Goal: Transaction & Acquisition: Purchase product/service

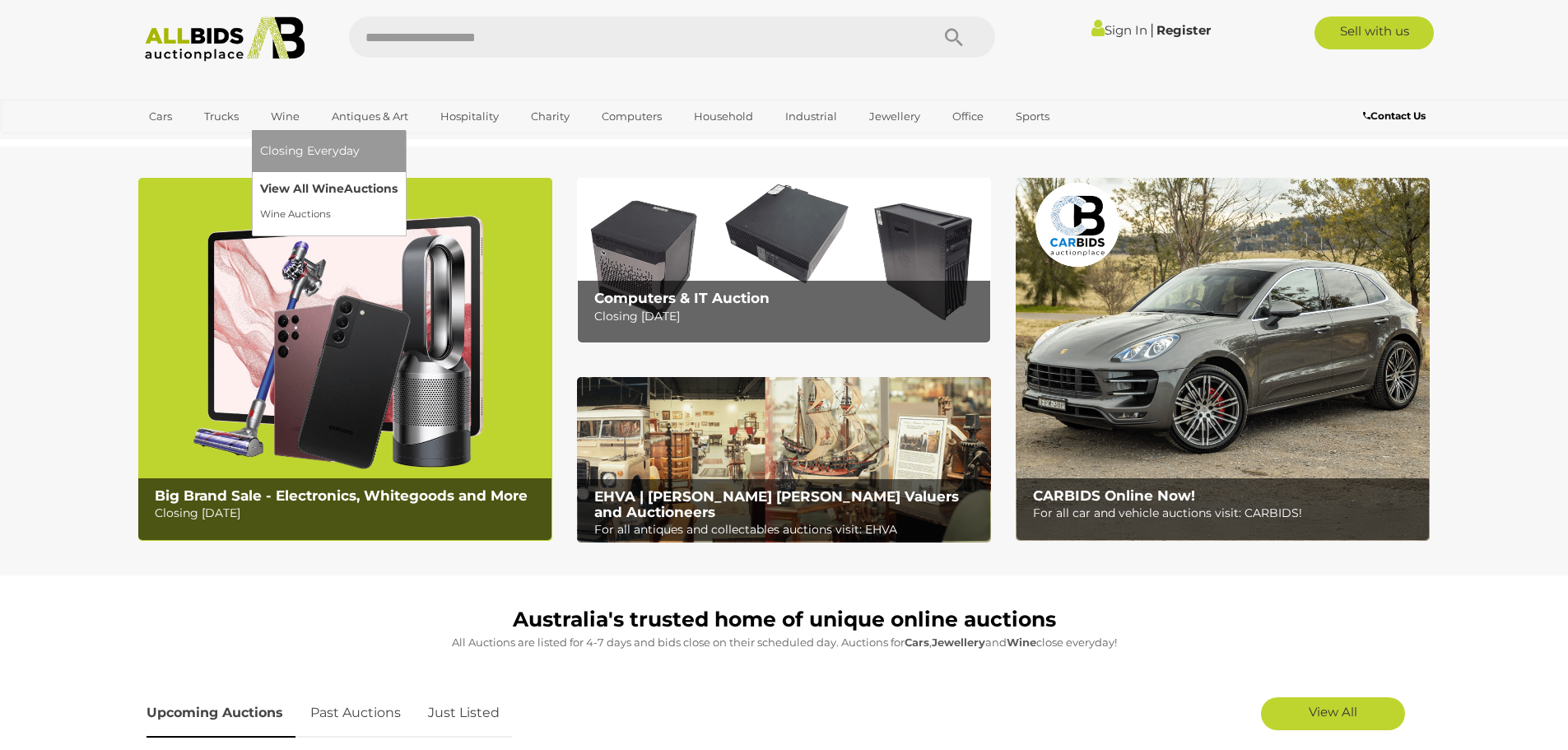
click at [294, 186] on link "View All Wine Auctions" at bounding box center [329, 189] width 137 height 25
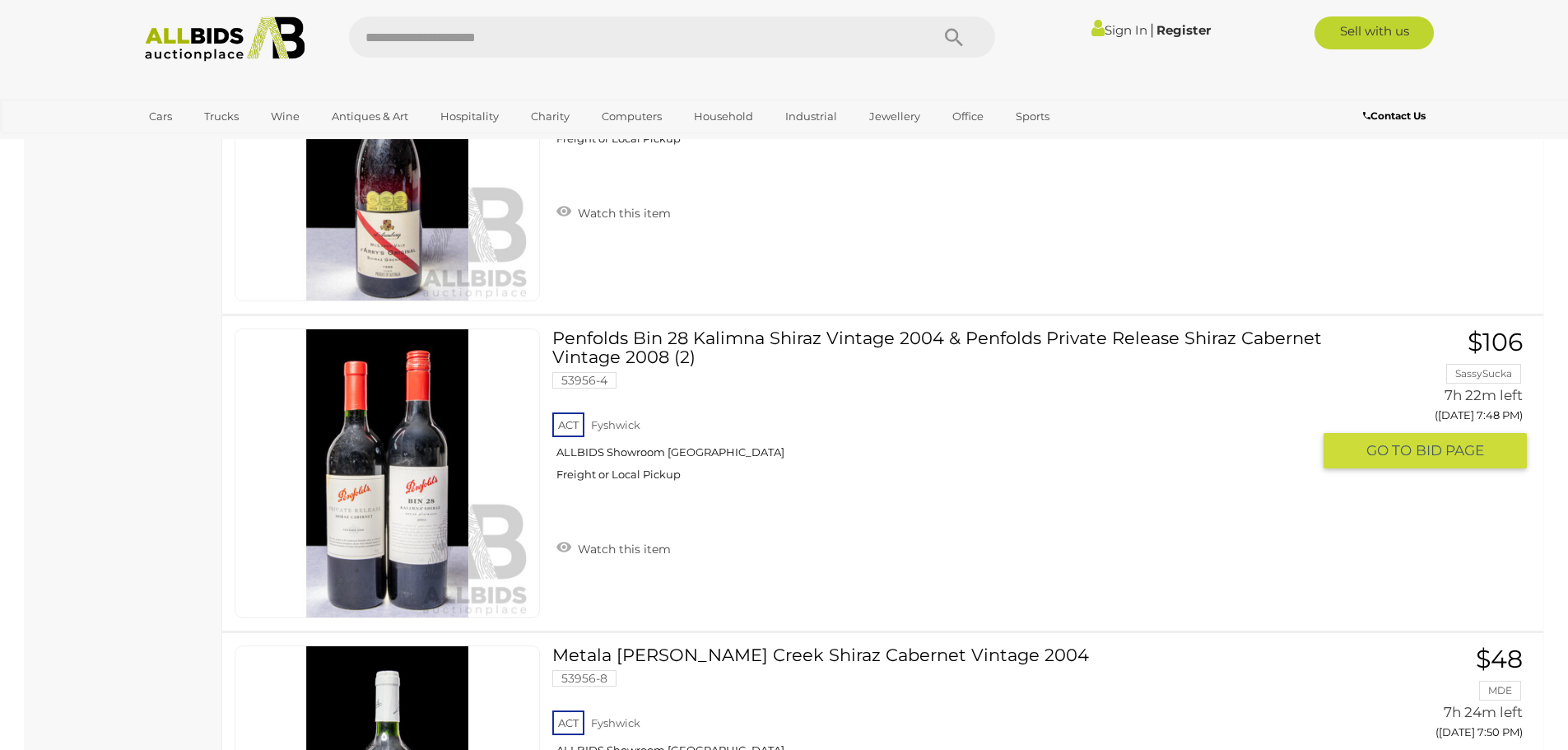
scroll to position [12099, 0]
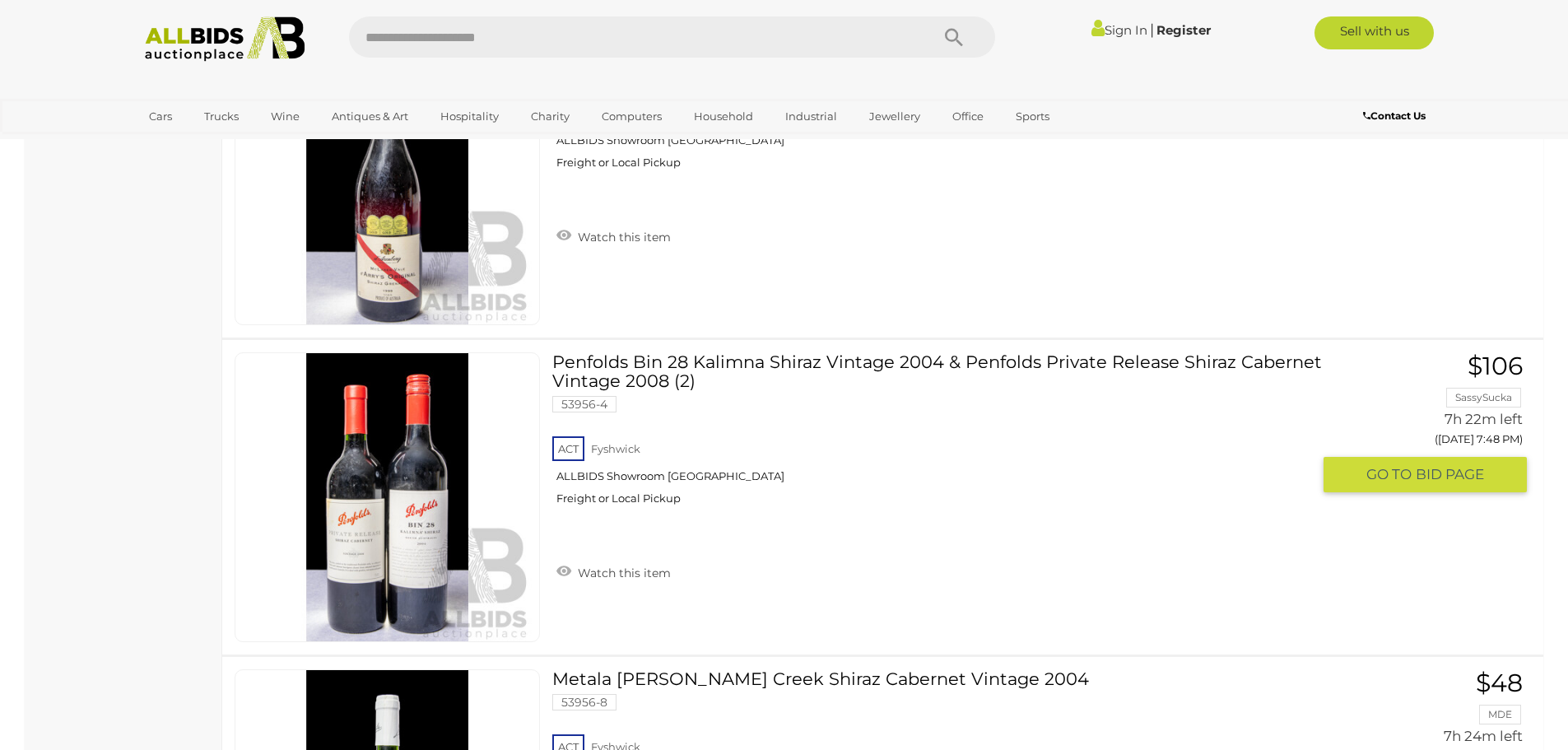
click at [833, 461] on div "ACT Fyshwick ALLBIDS Showroom Fyshwick Freight or Local Pickup" at bounding box center [931, 475] width 758 height 85
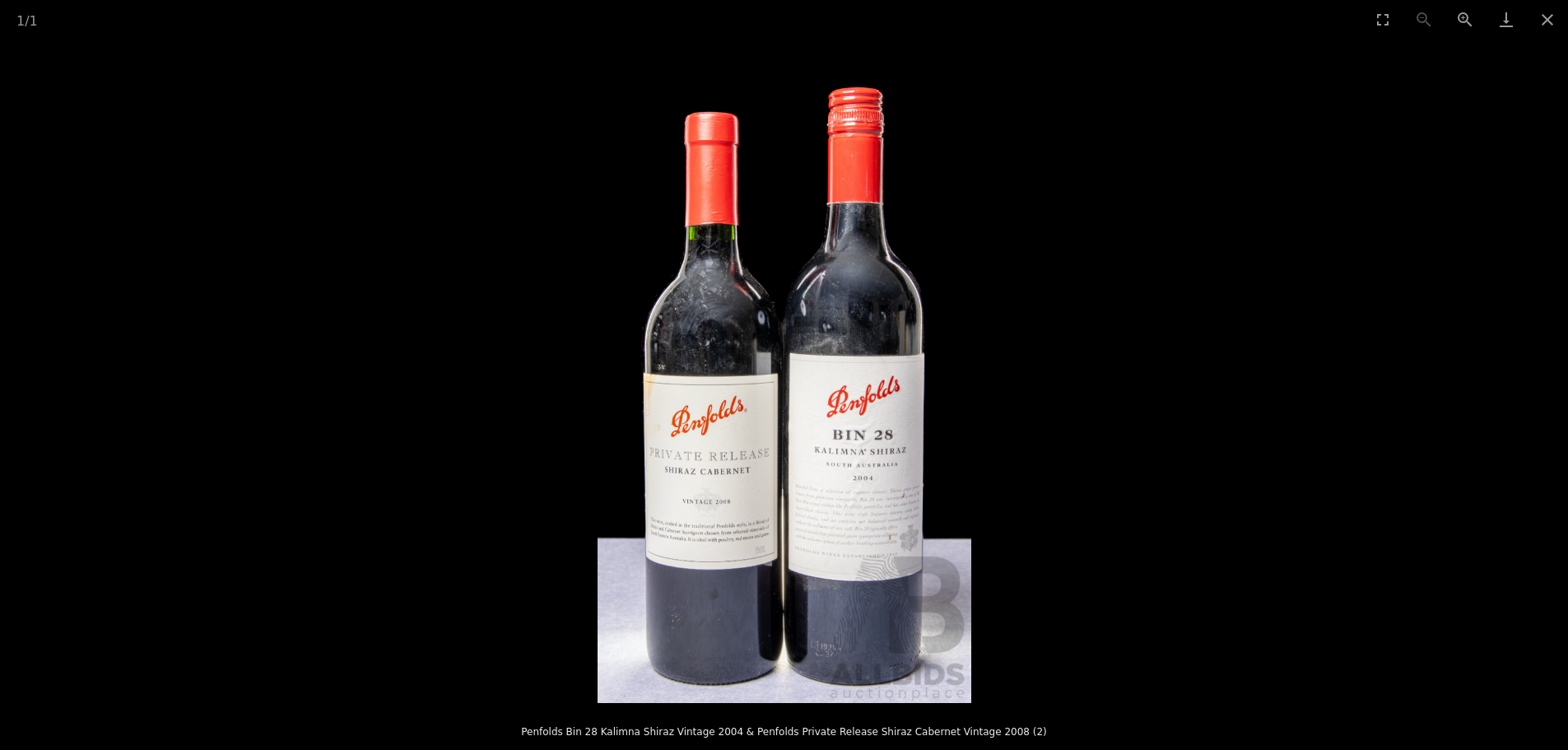
click at [1271, 495] on picture at bounding box center [784, 371] width 1568 height 664
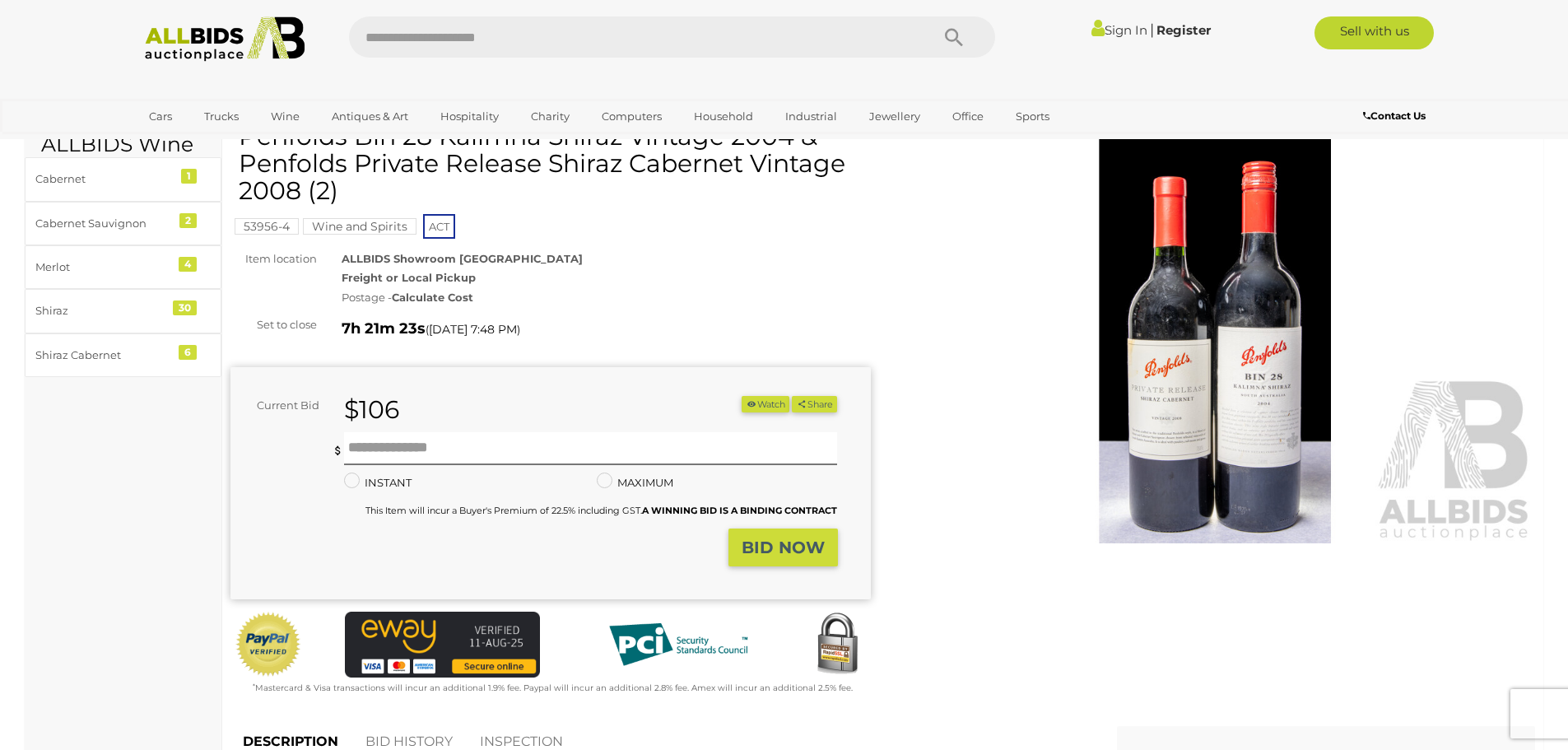
scroll to position [411, 0]
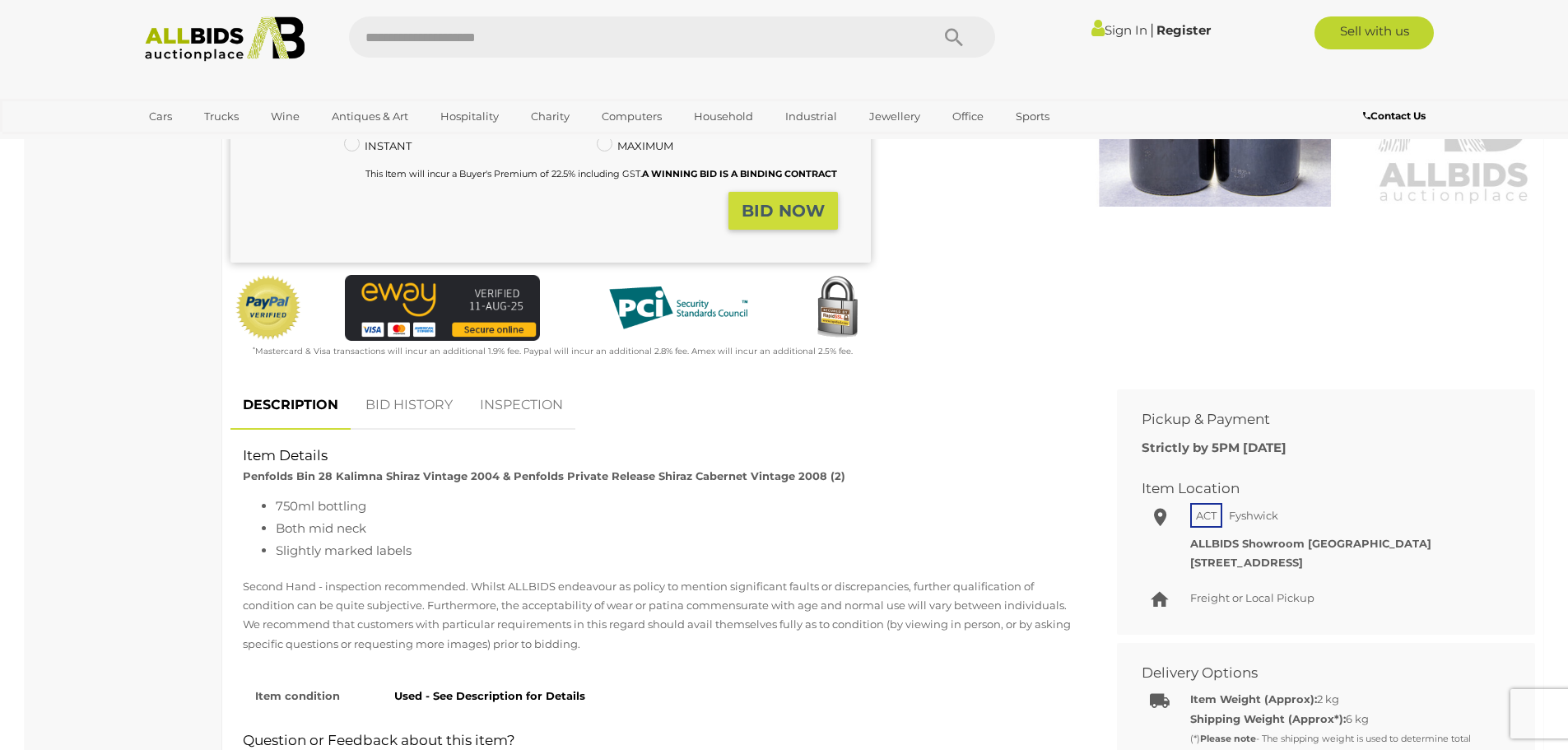
click at [415, 415] on link "BID HISTORY" at bounding box center [409, 405] width 112 height 48
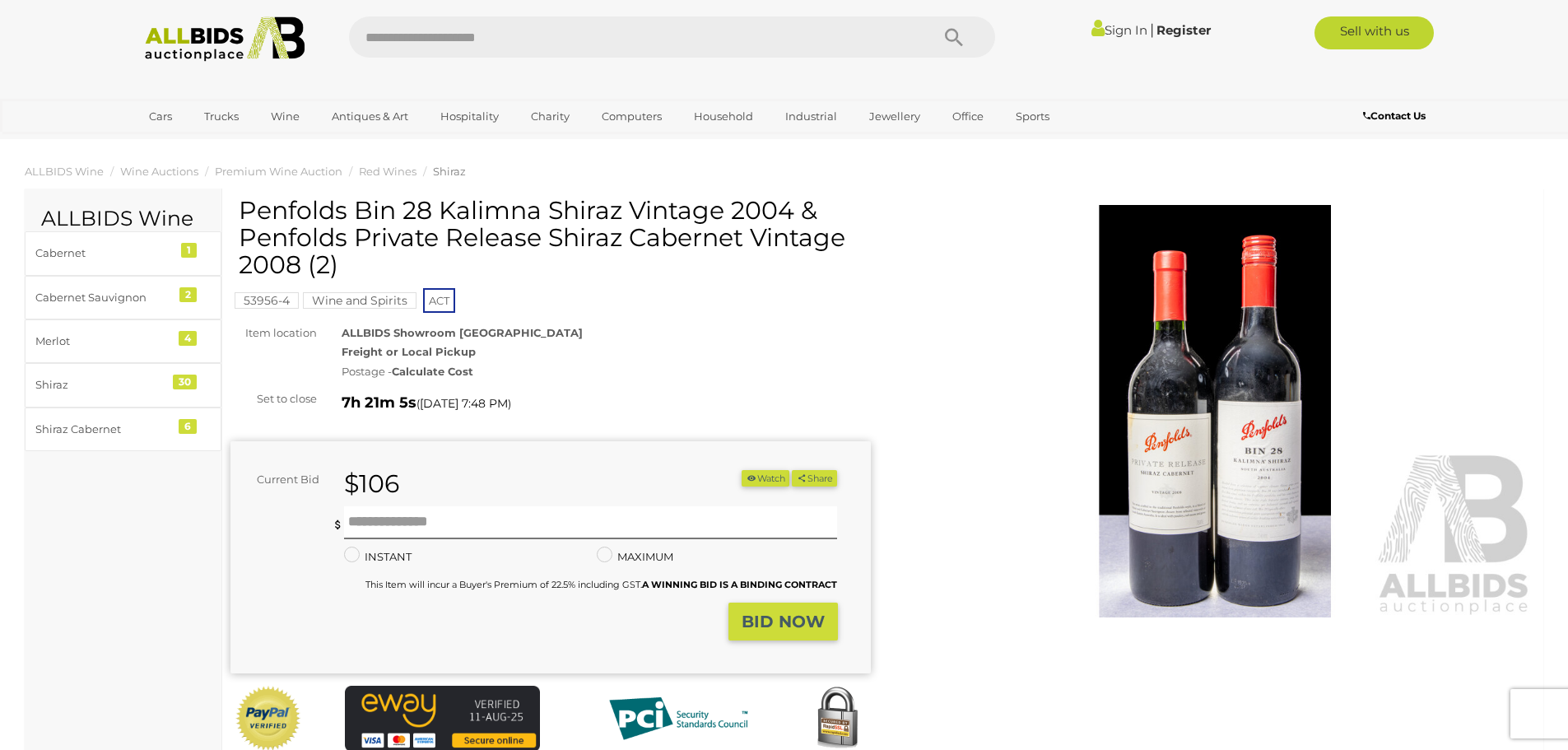
scroll to position [0, 0]
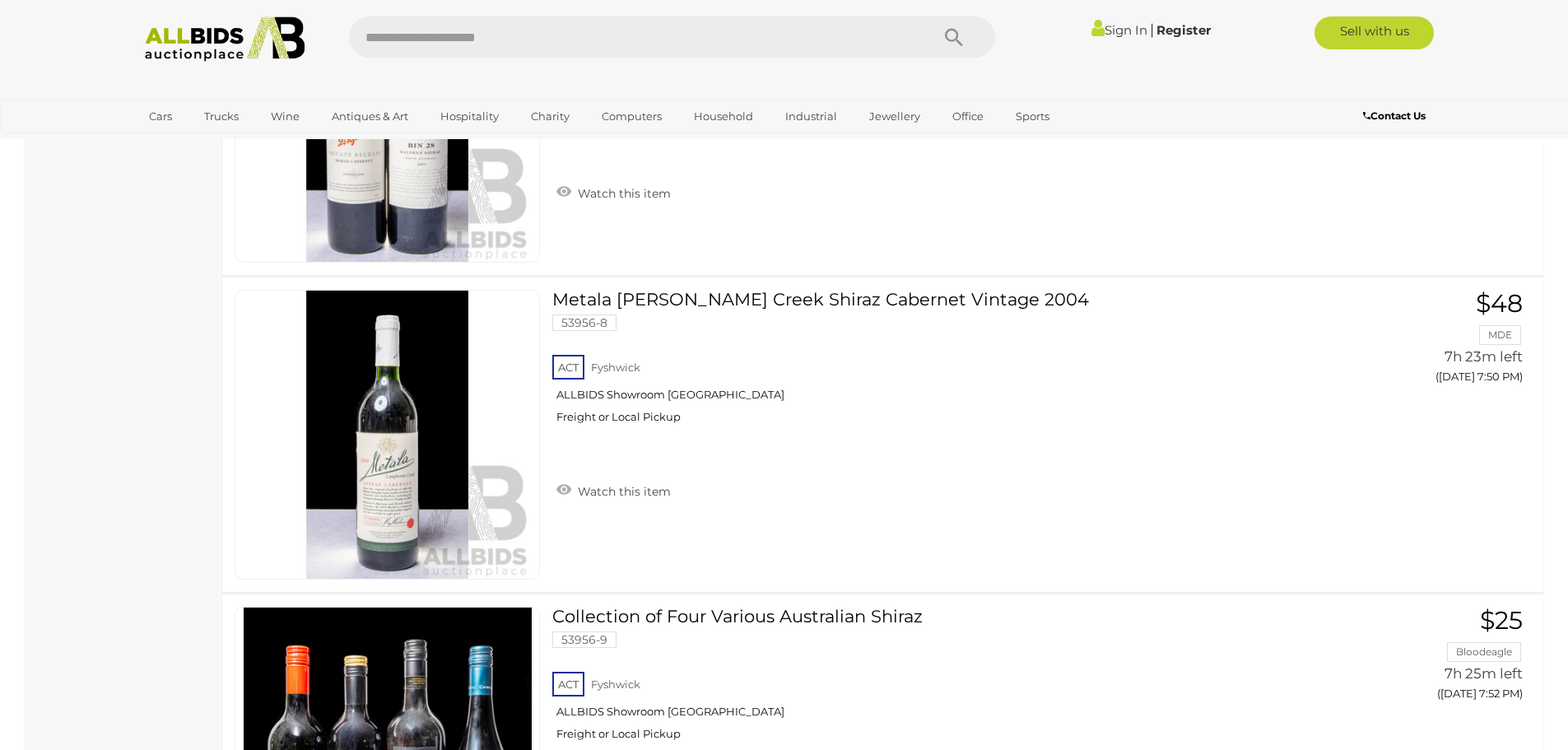
scroll to position [12536, 0]
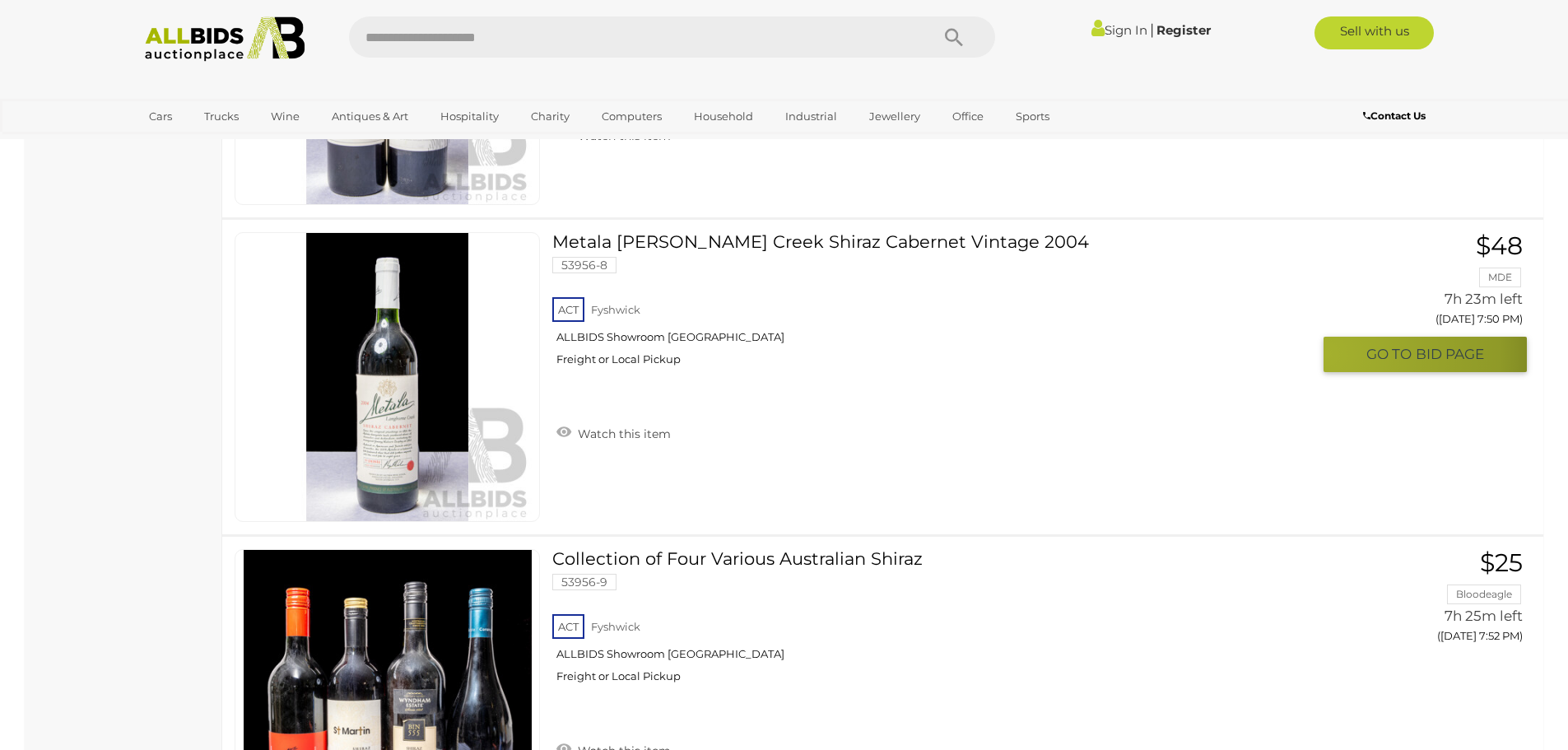
click at [1327, 354] on button "GO TO BID PAGE" at bounding box center [1426, 354] width 203 height 36
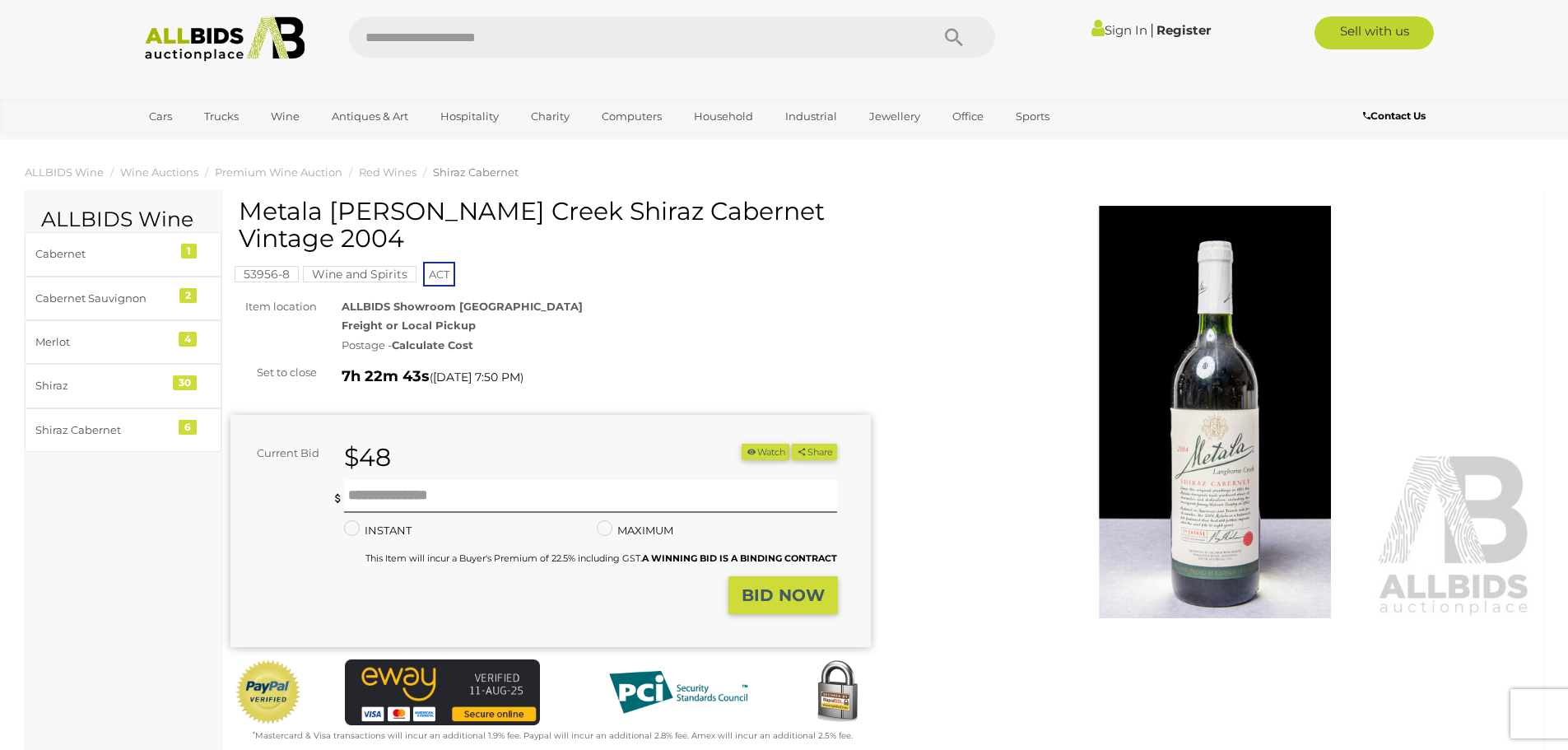
click at [1202, 435] on img at bounding box center [1216, 412] width 641 height 412
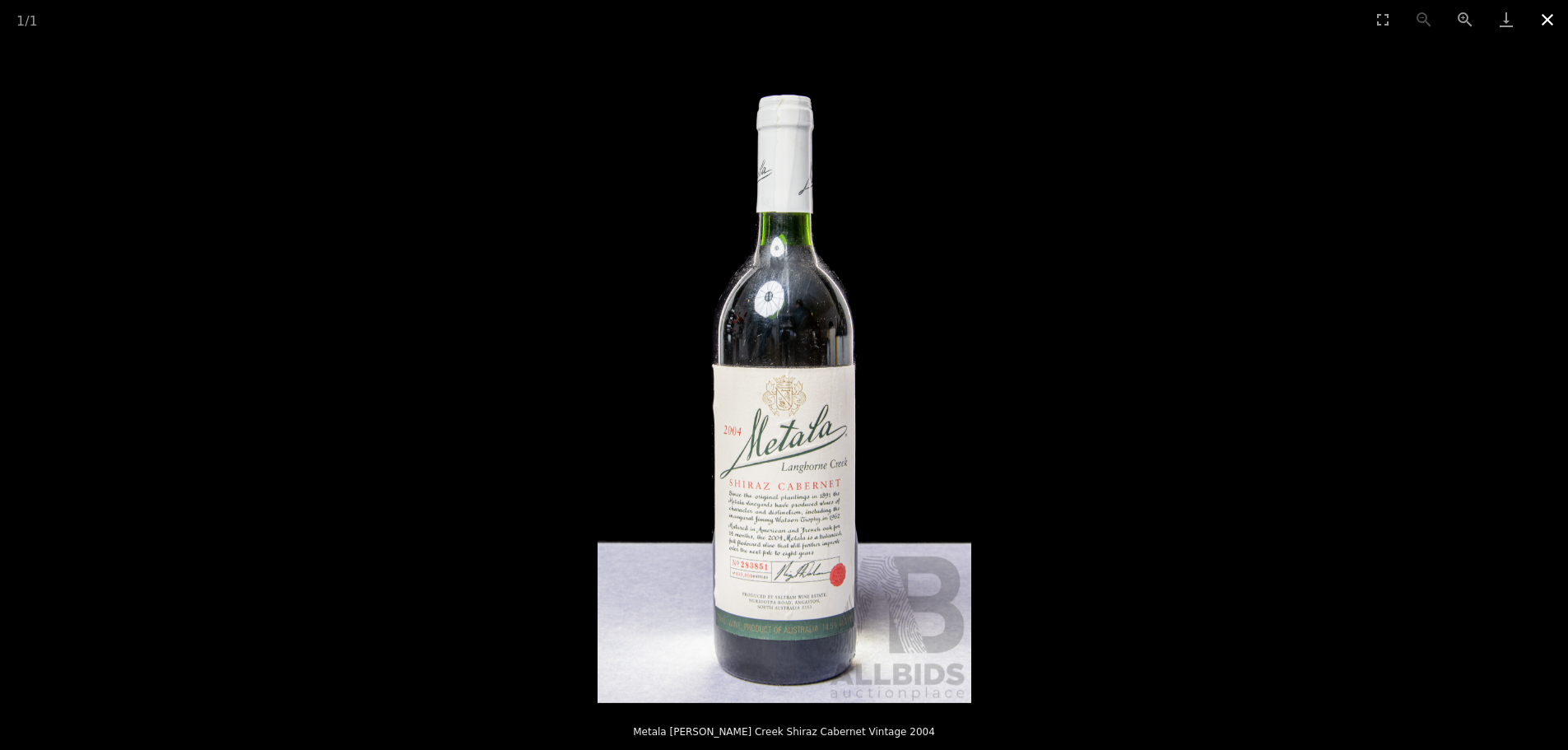
click at [1544, 18] on button "Close gallery" at bounding box center [1548, 19] width 42 height 39
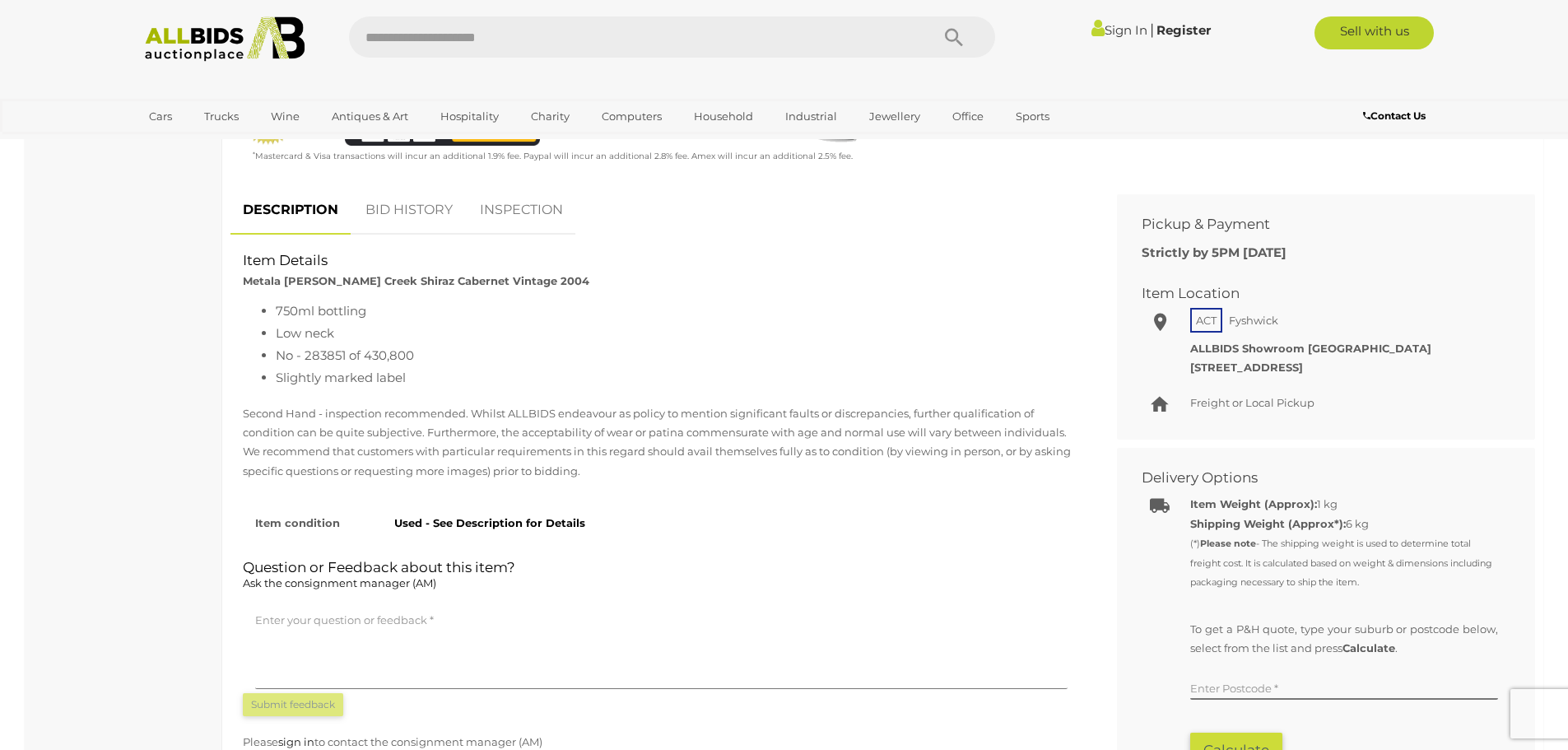
scroll to position [494, 0]
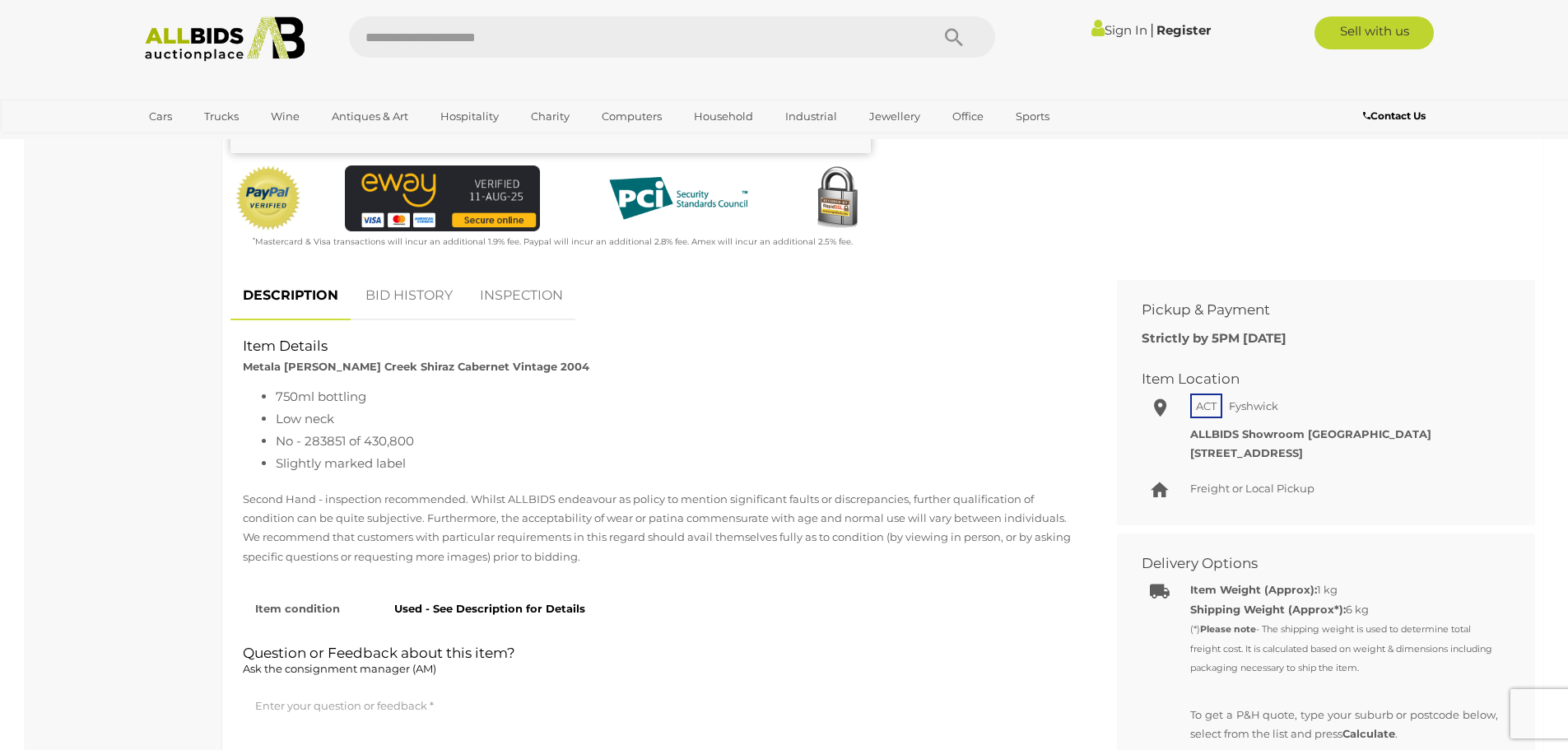
click at [405, 298] on link "BID HISTORY" at bounding box center [409, 296] width 112 height 48
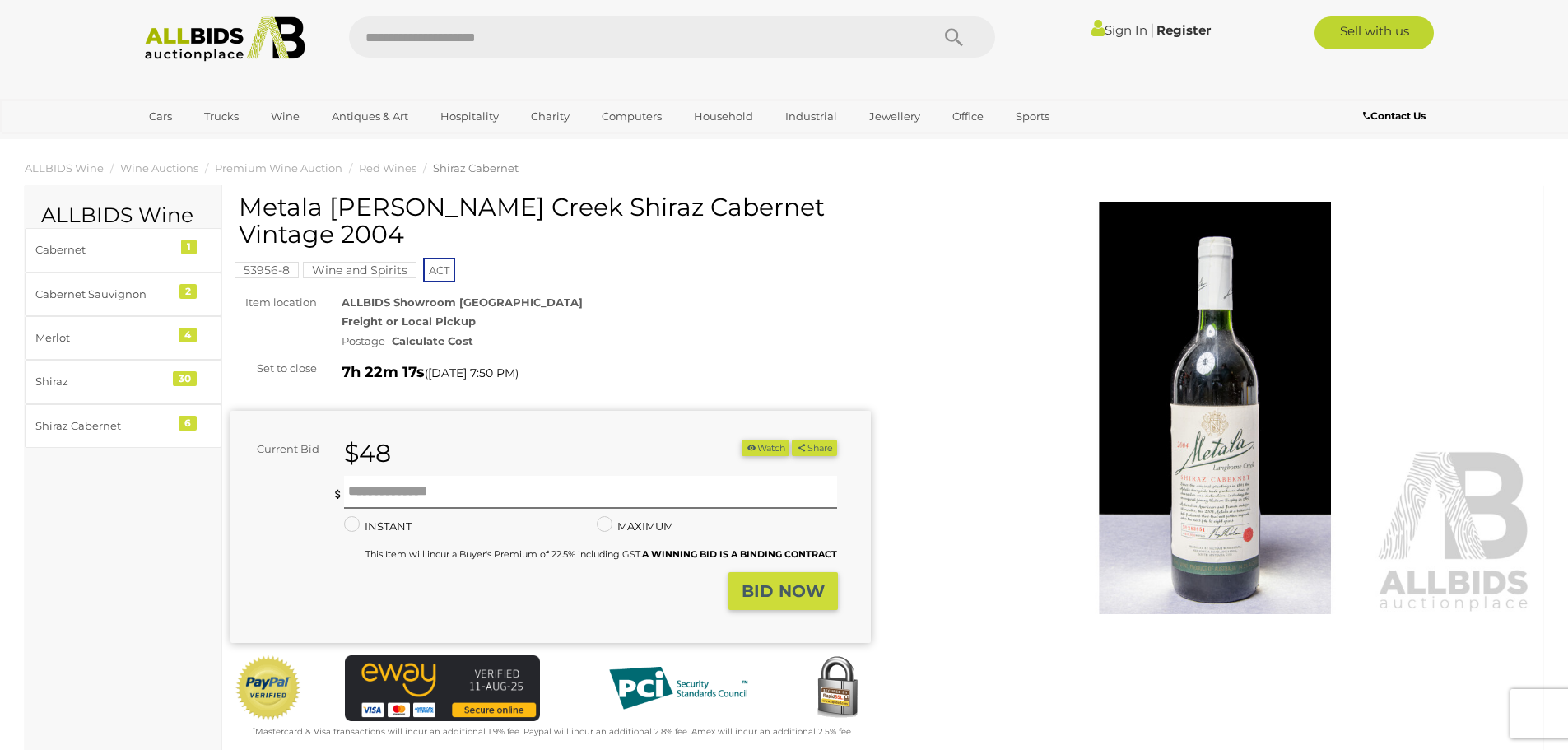
scroll to position [0, 0]
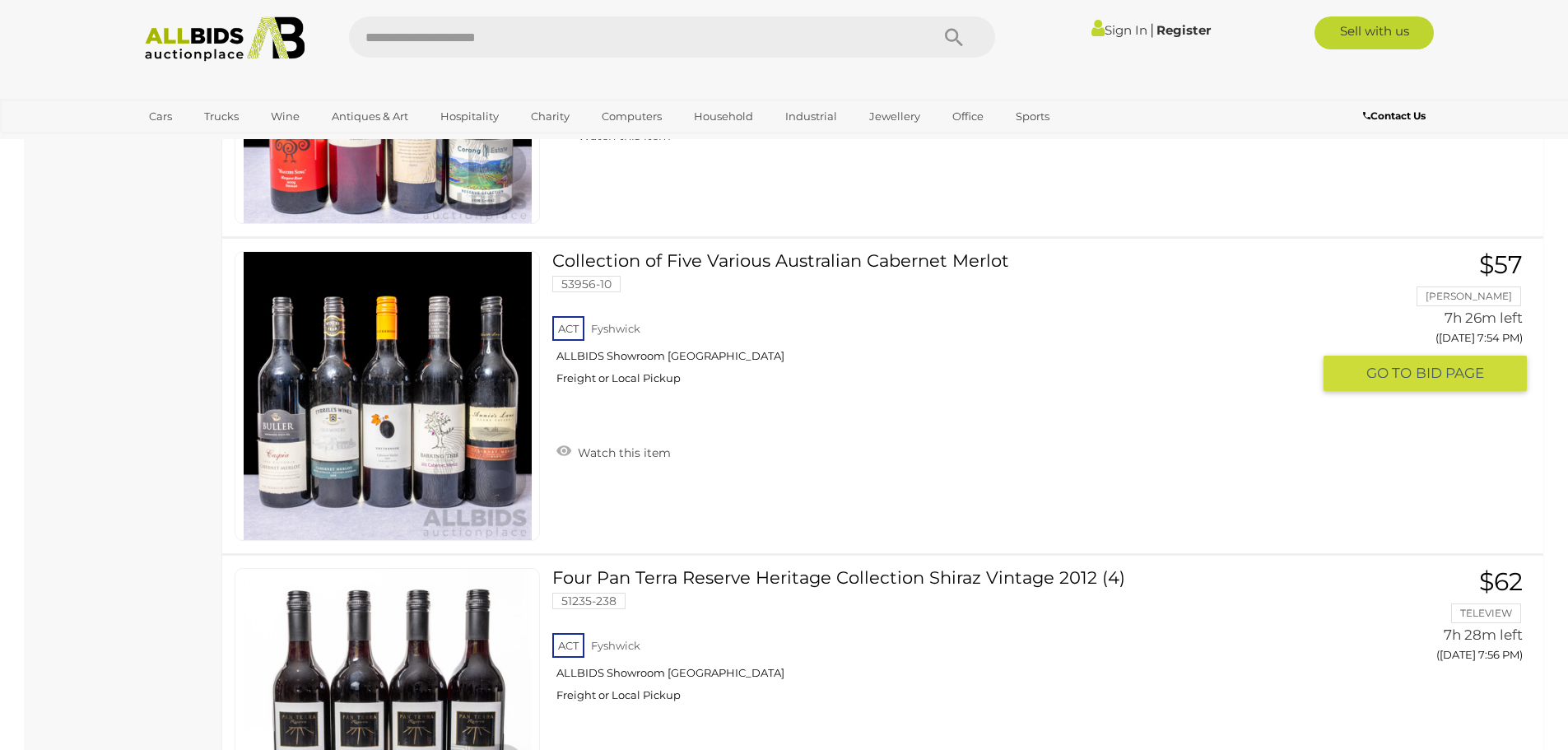
scroll to position [13163, 0]
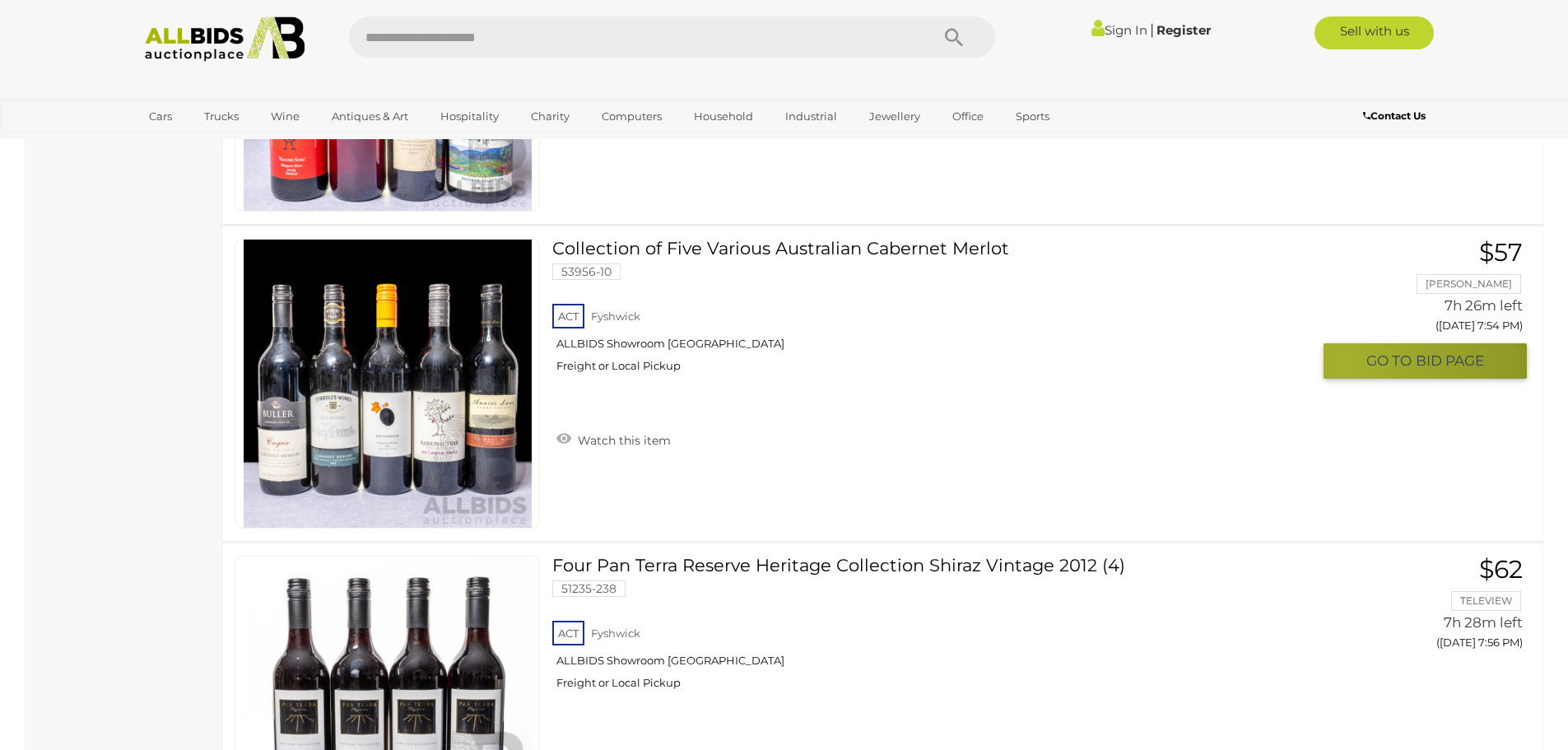
click at [1343, 362] on button "GO TO BID PAGE" at bounding box center [1426, 361] width 203 height 36
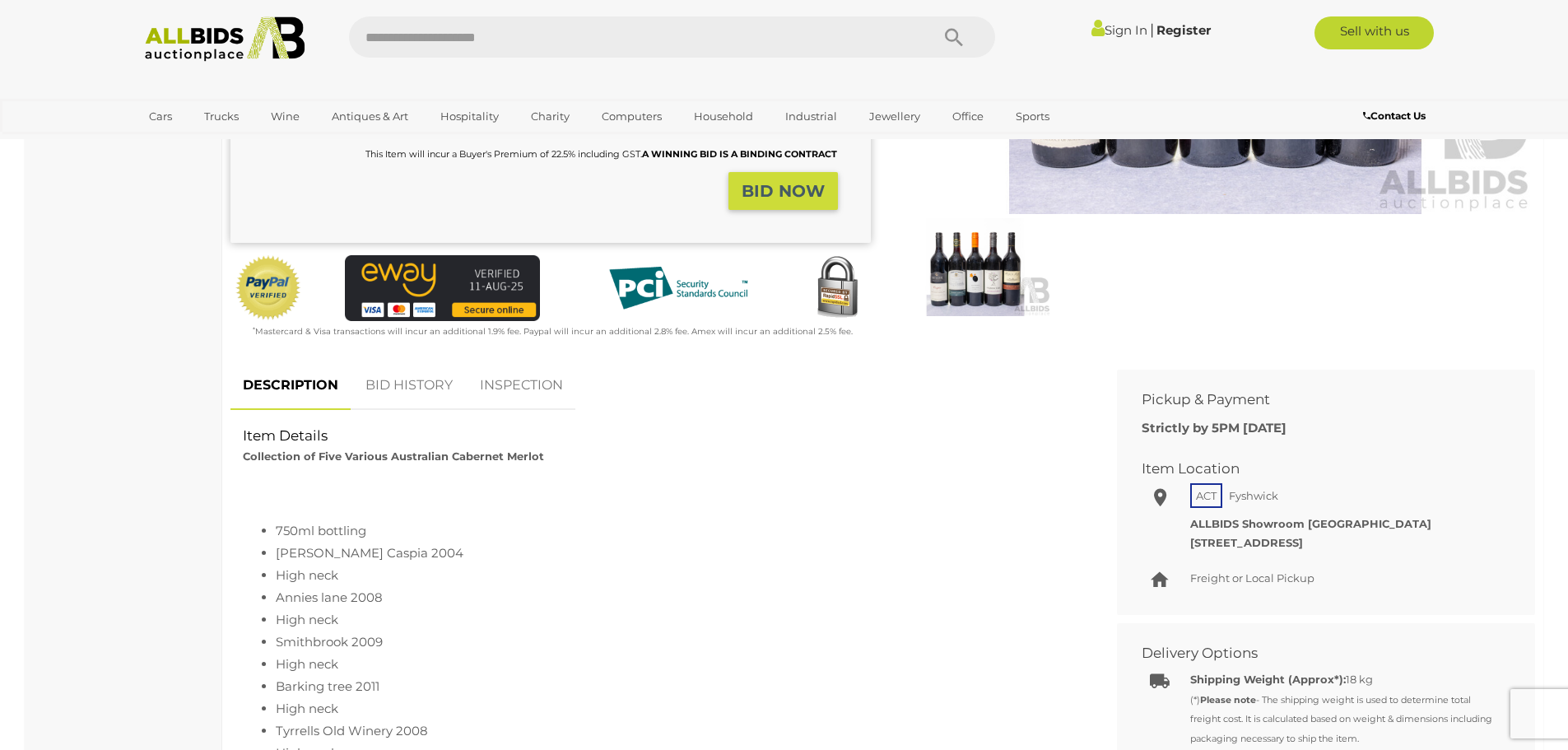
scroll to position [411, 0]
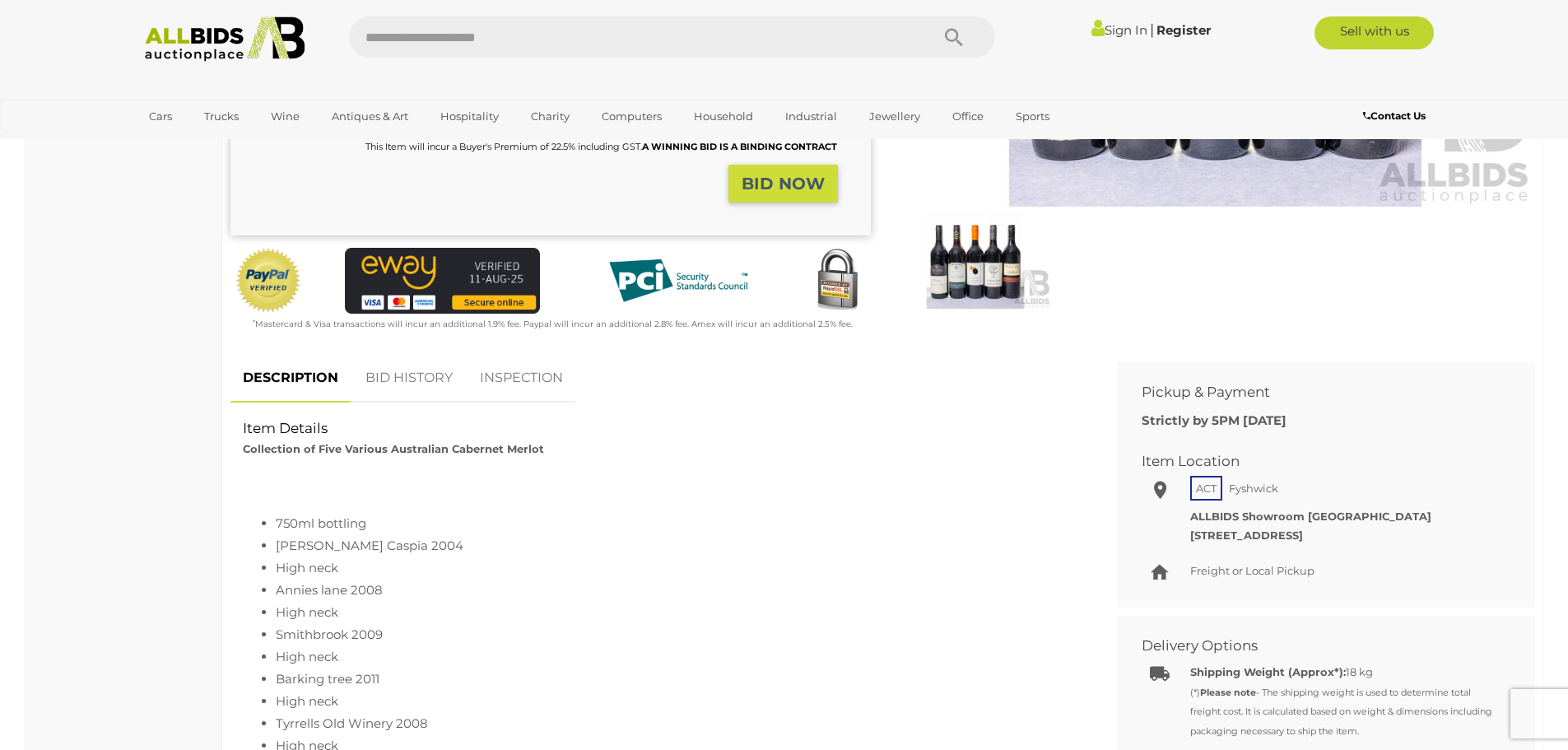
click at [407, 379] on link "BID HISTORY" at bounding box center [409, 378] width 112 height 48
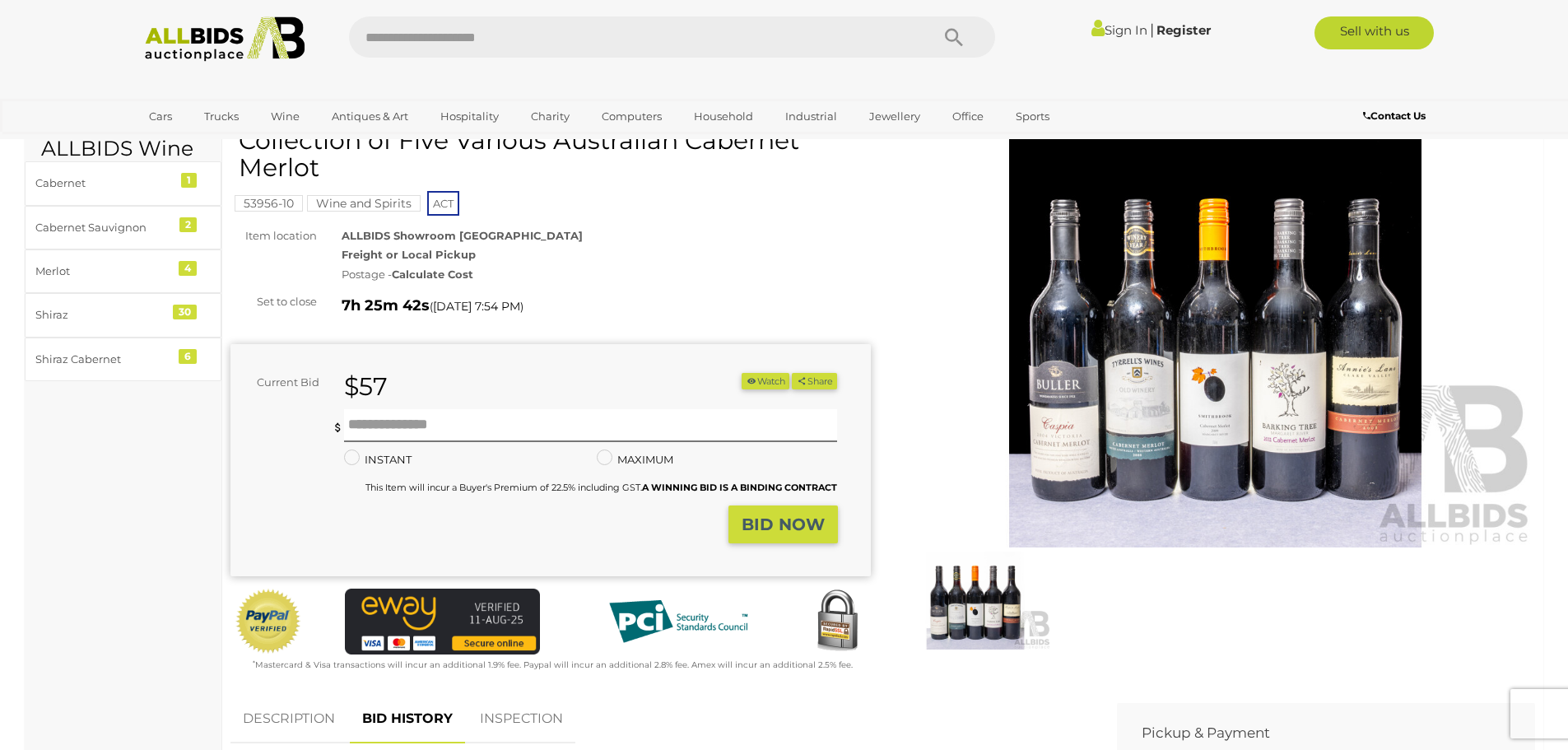
scroll to position [0, 0]
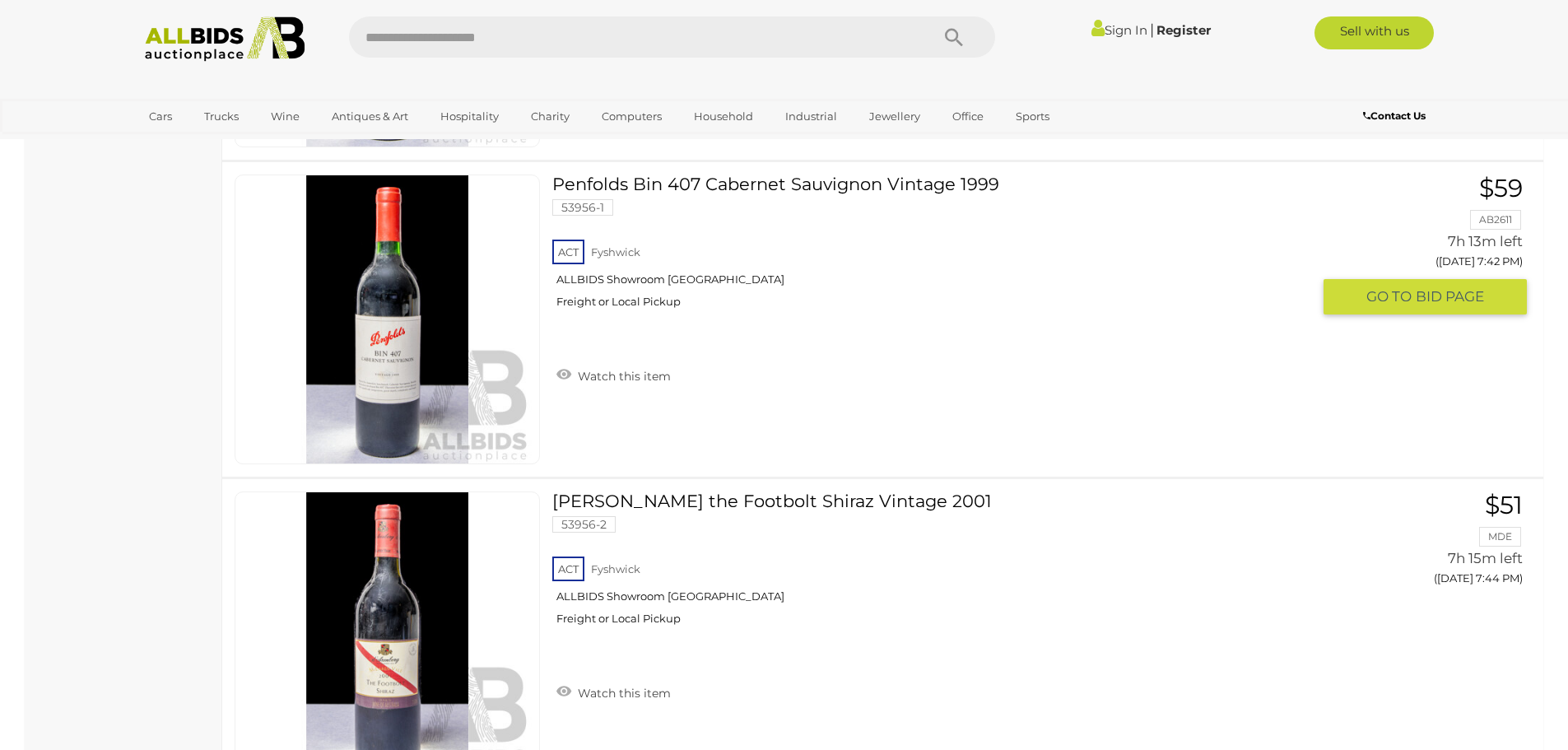
scroll to position [11327, 0]
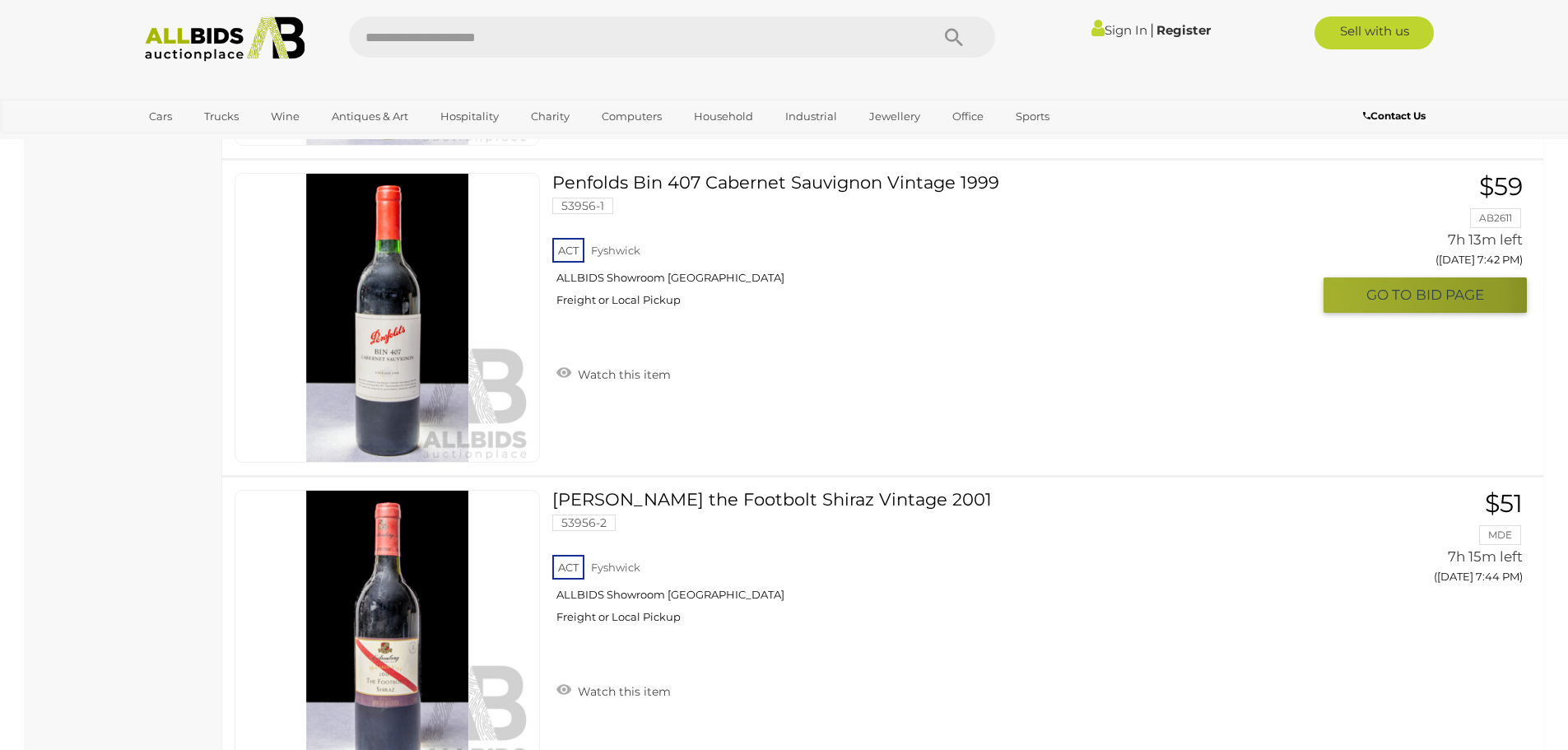
click at [1333, 297] on button "GO TO BID PAGE" at bounding box center [1426, 295] width 203 height 36
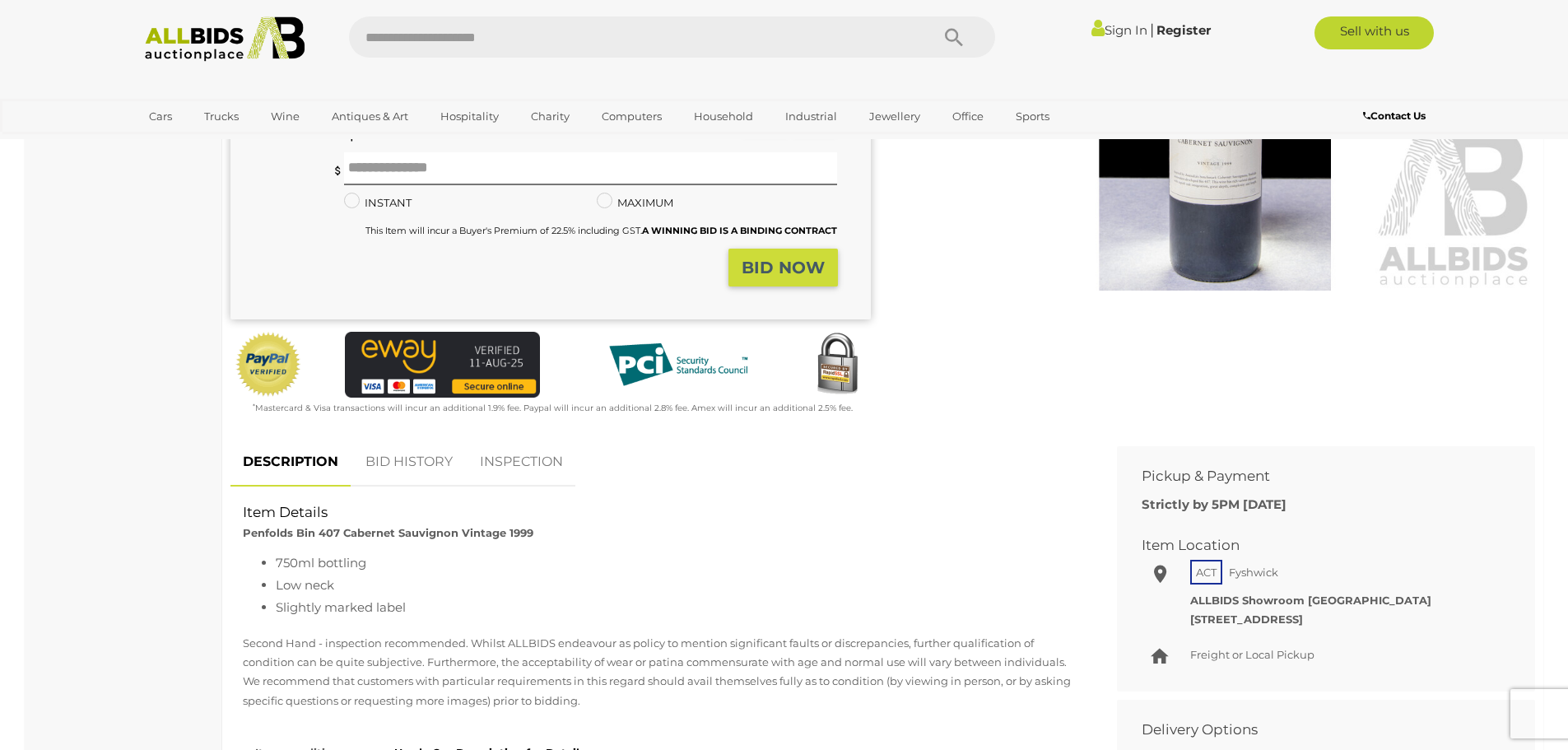
scroll to position [411, 0]
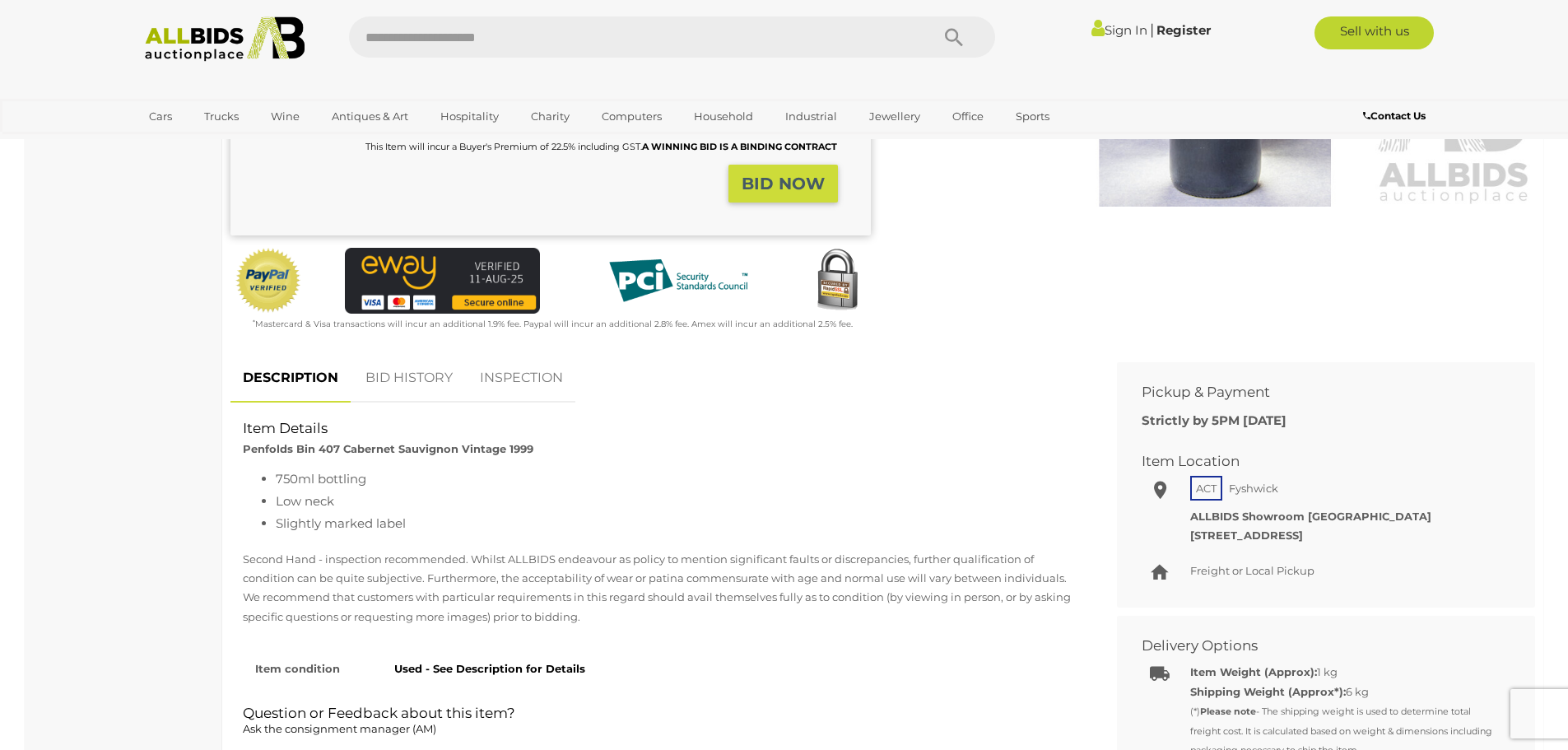
click at [400, 384] on link "BID HISTORY" at bounding box center [409, 378] width 112 height 48
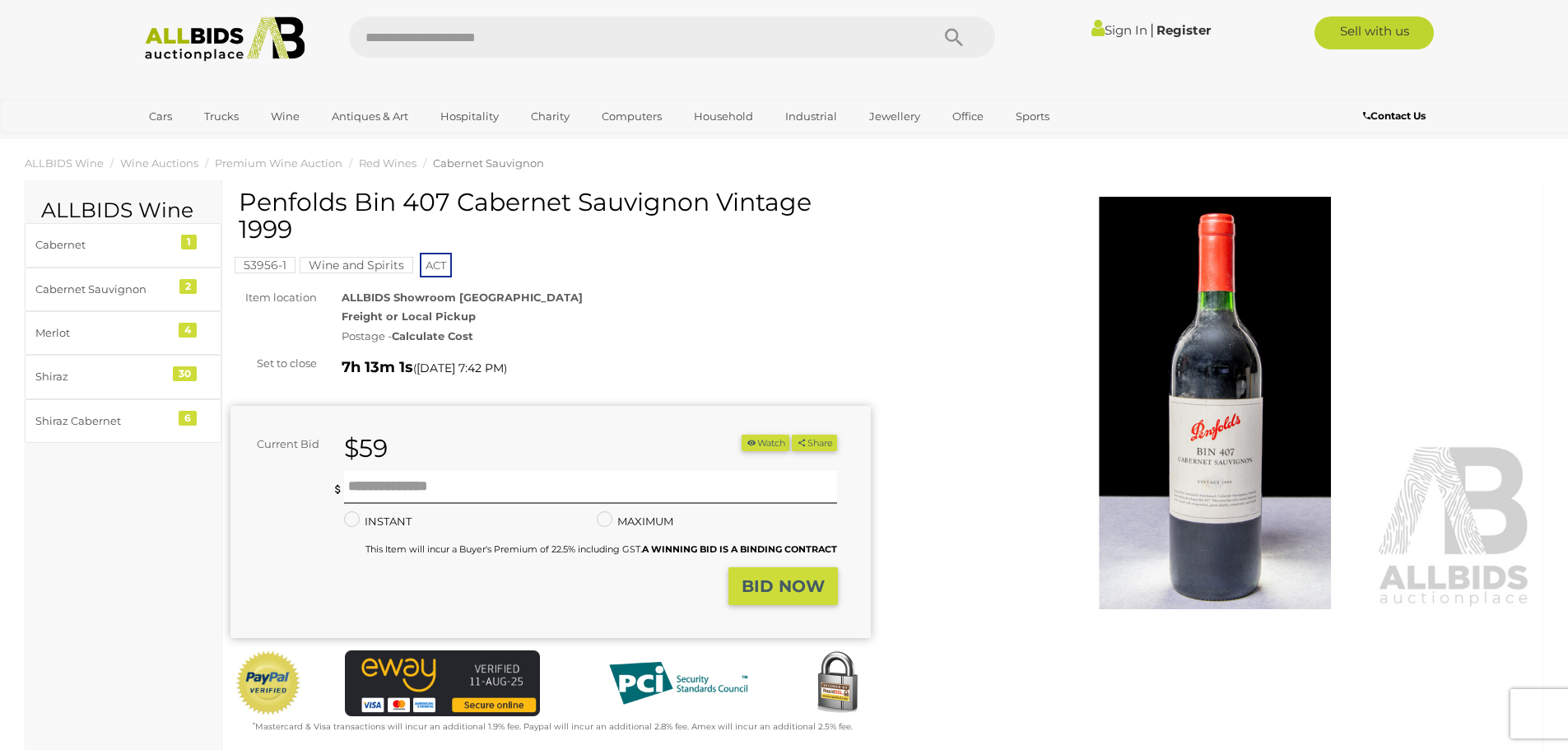
scroll to position [0, 0]
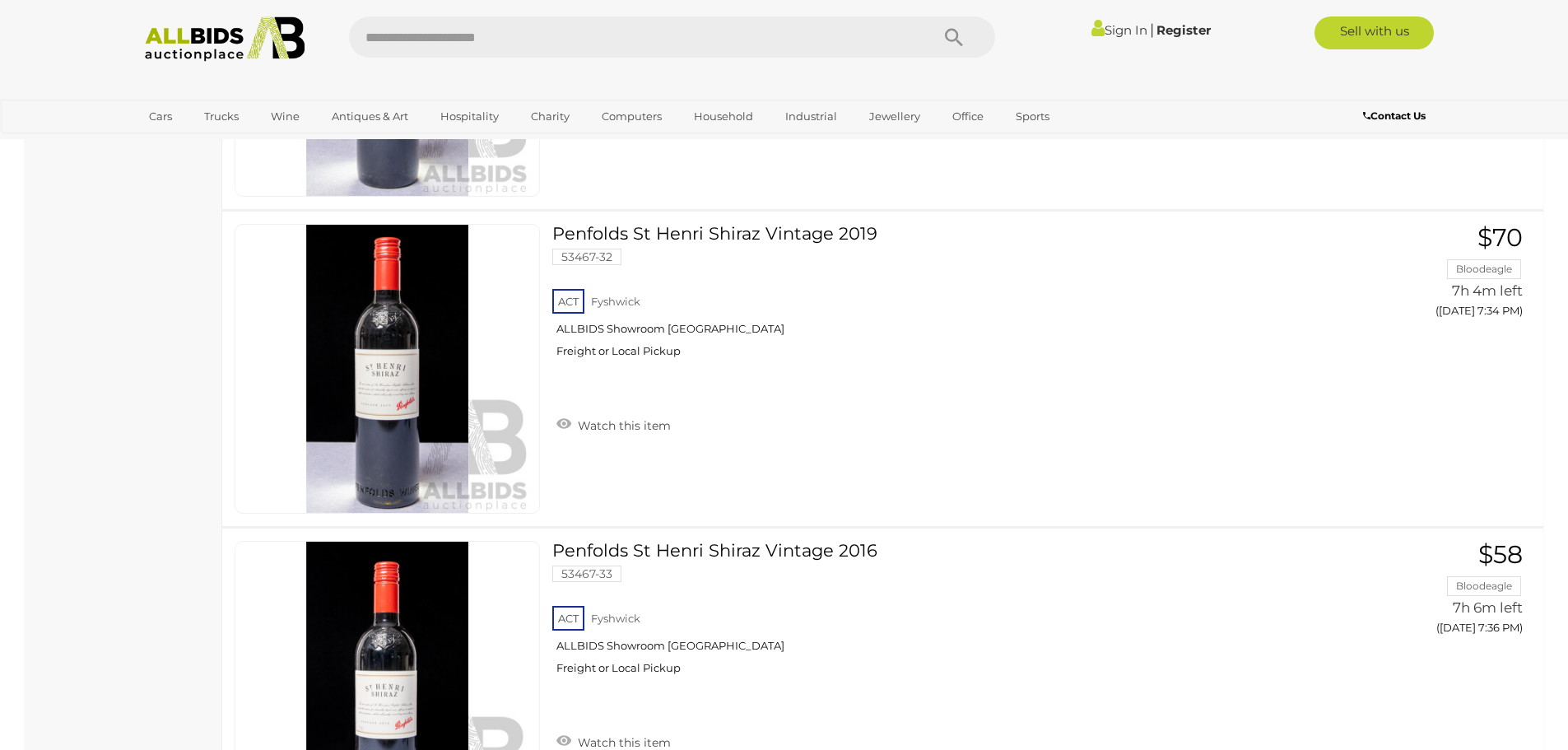
scroll to position [10003, 0]
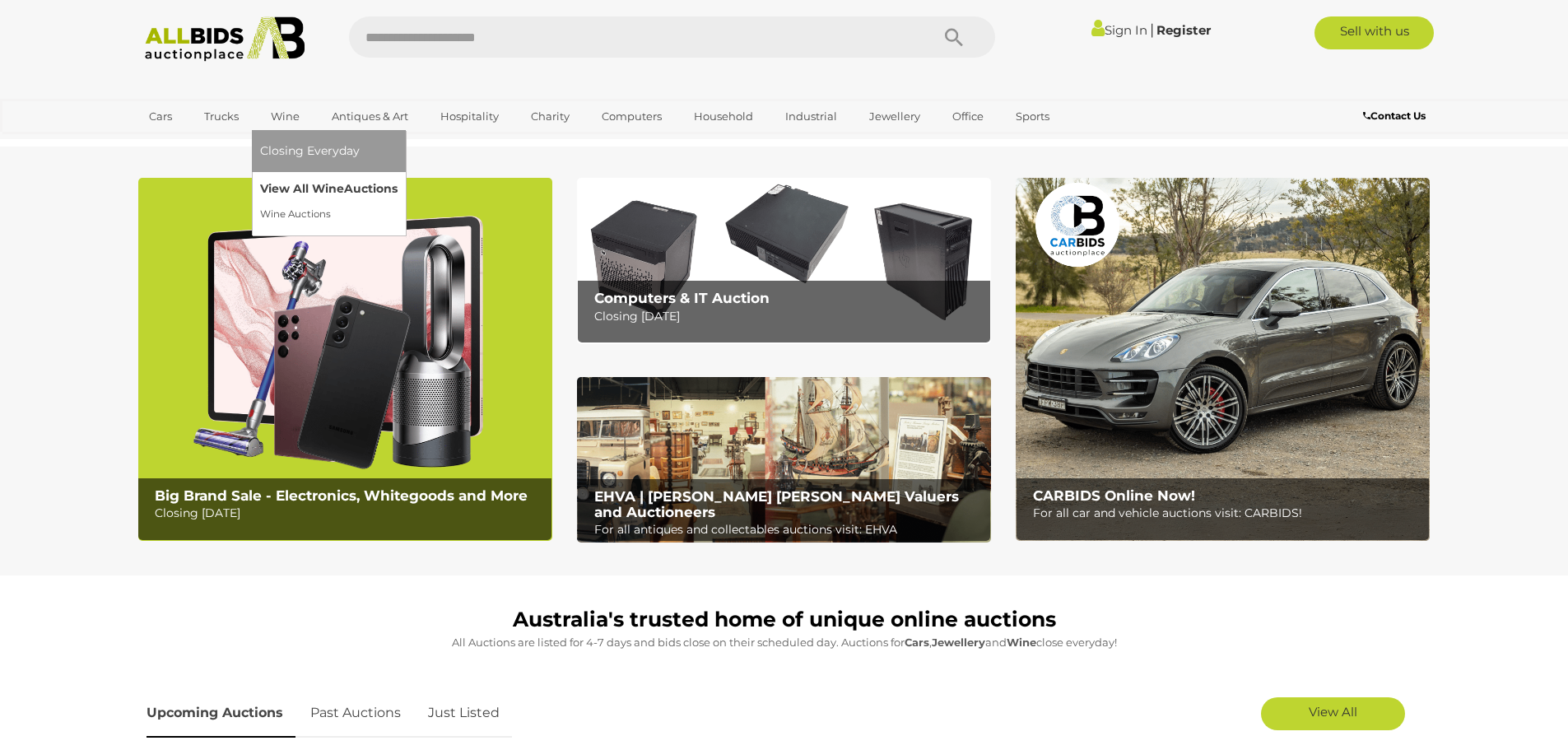
click at [300, 186] on link "View All Wine Auctions" at bounding box center [329, 189] width 137 height 25
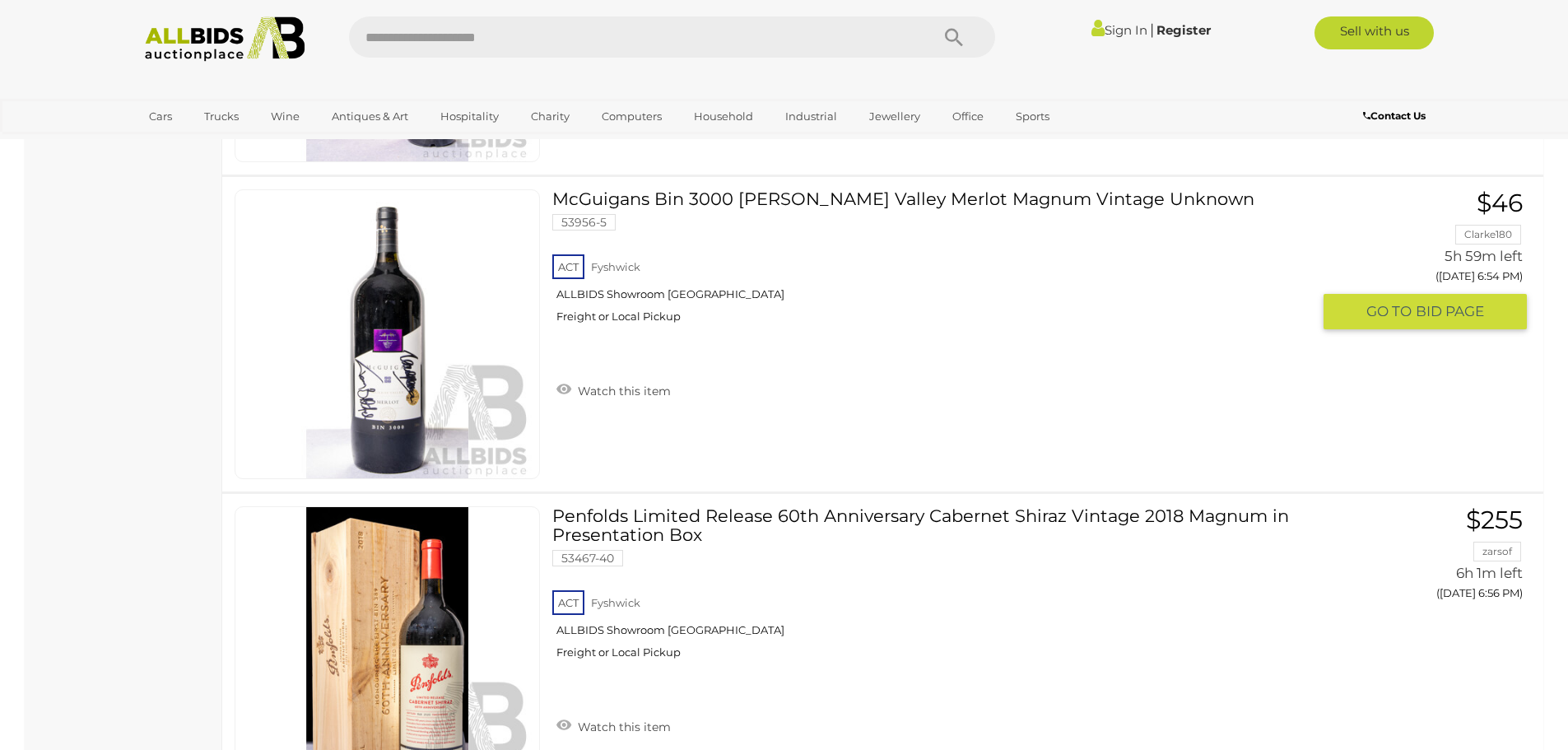
scroll to position [3994, 0]
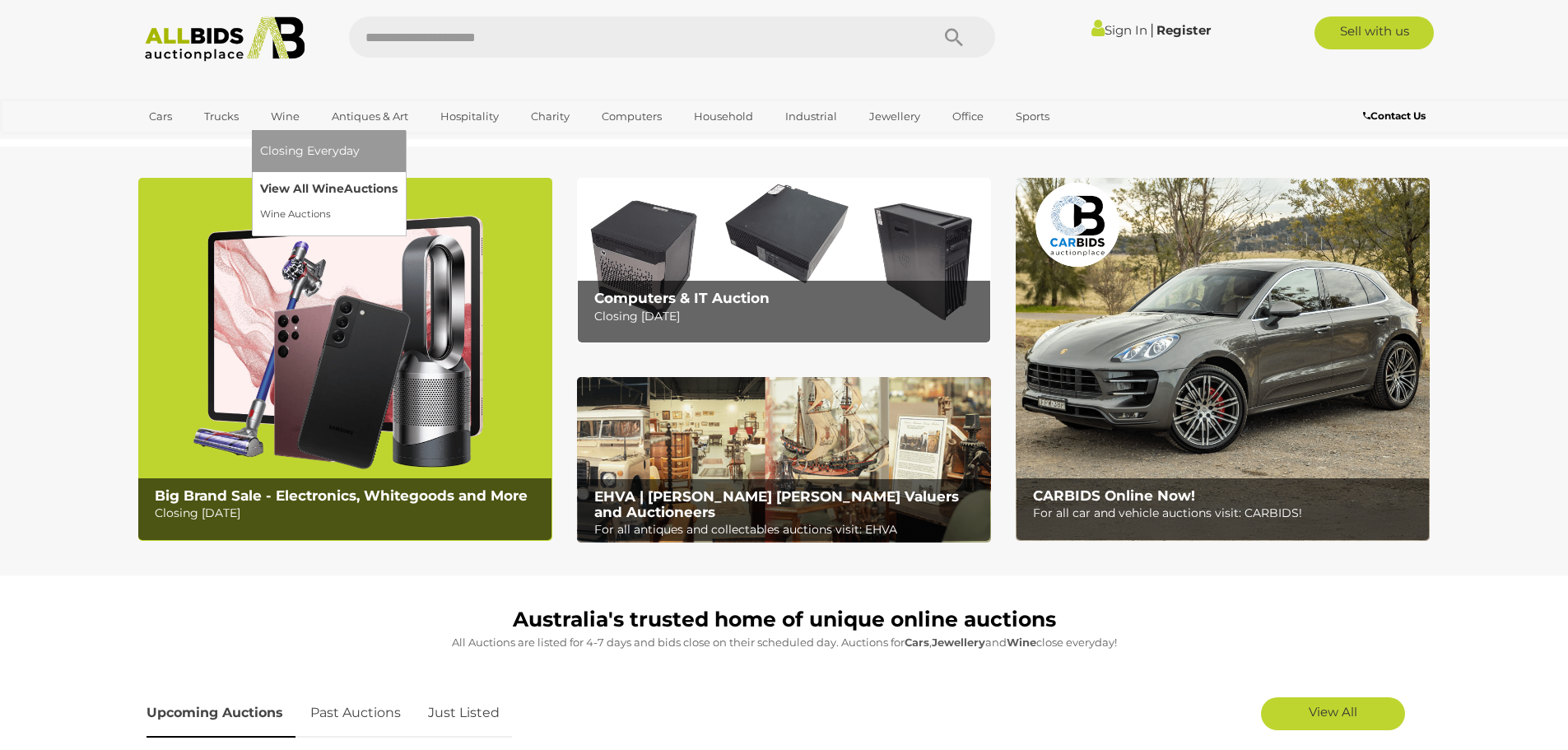
click at [279, 184] on link "View All Wine Auctions" at bounding box center [329, 189] width 137 height 25
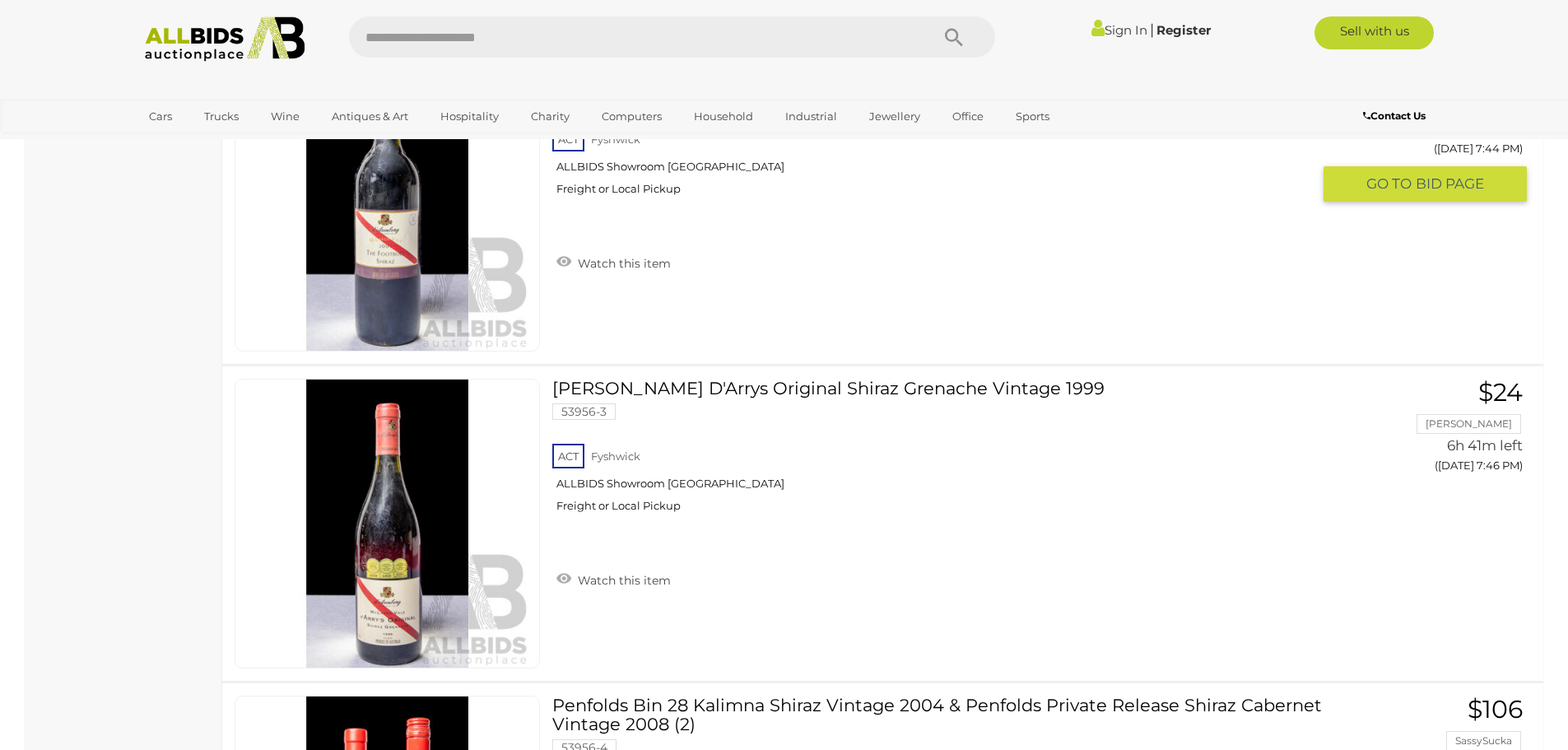
scroll to position [11402, 0]
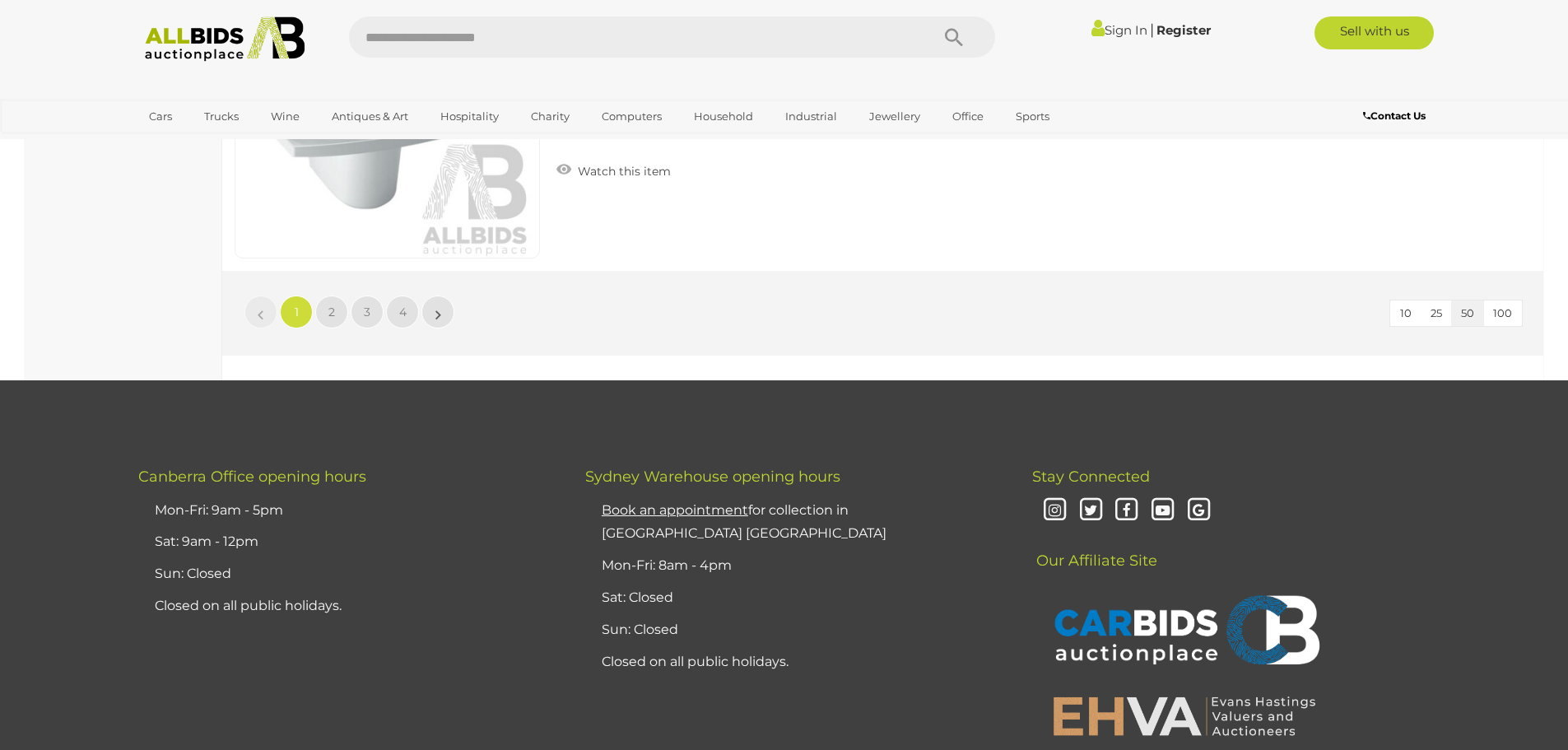
scroll to position [15802, 0]
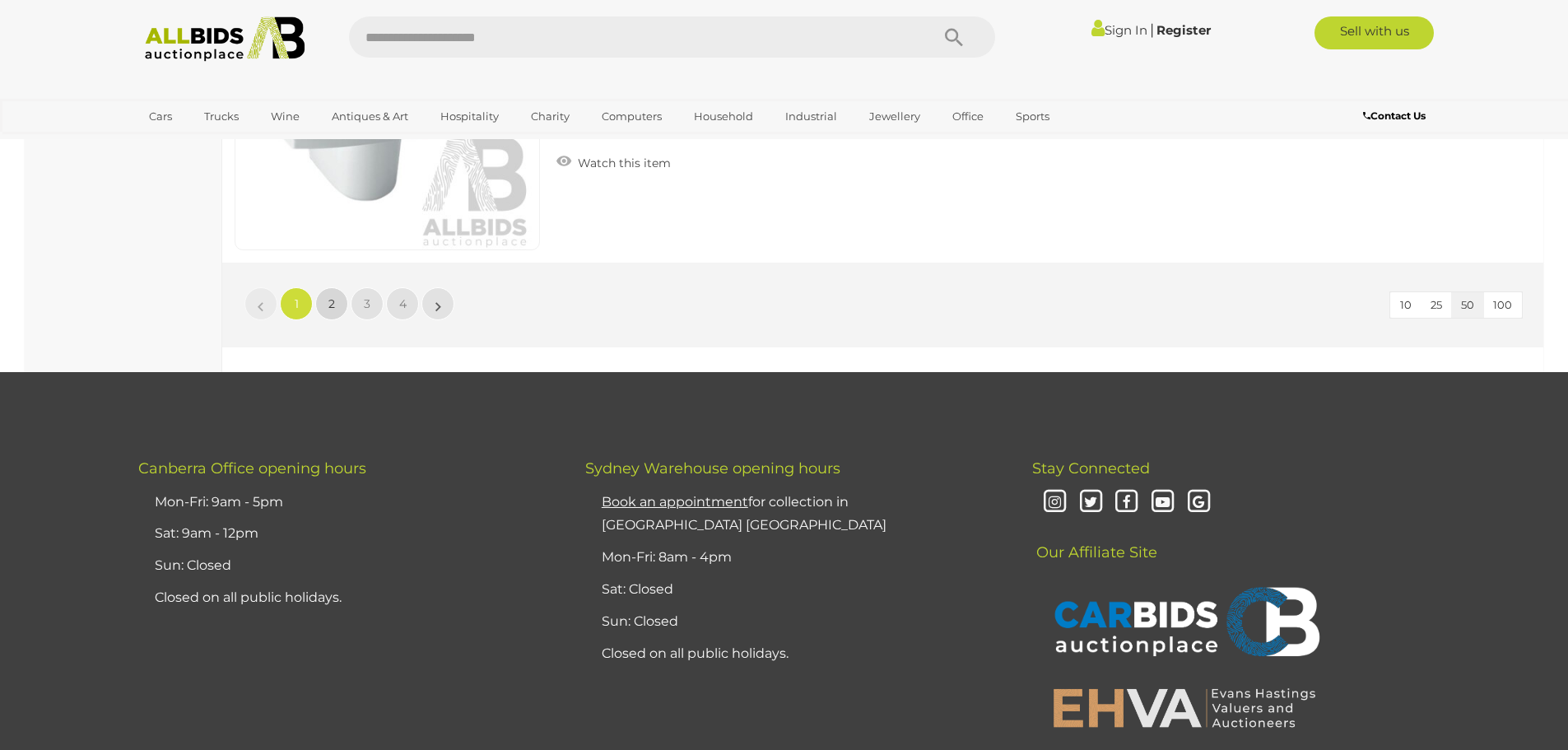
click at [333, 301] on span "2" at bounding box center [331, 303] width 7 height 15
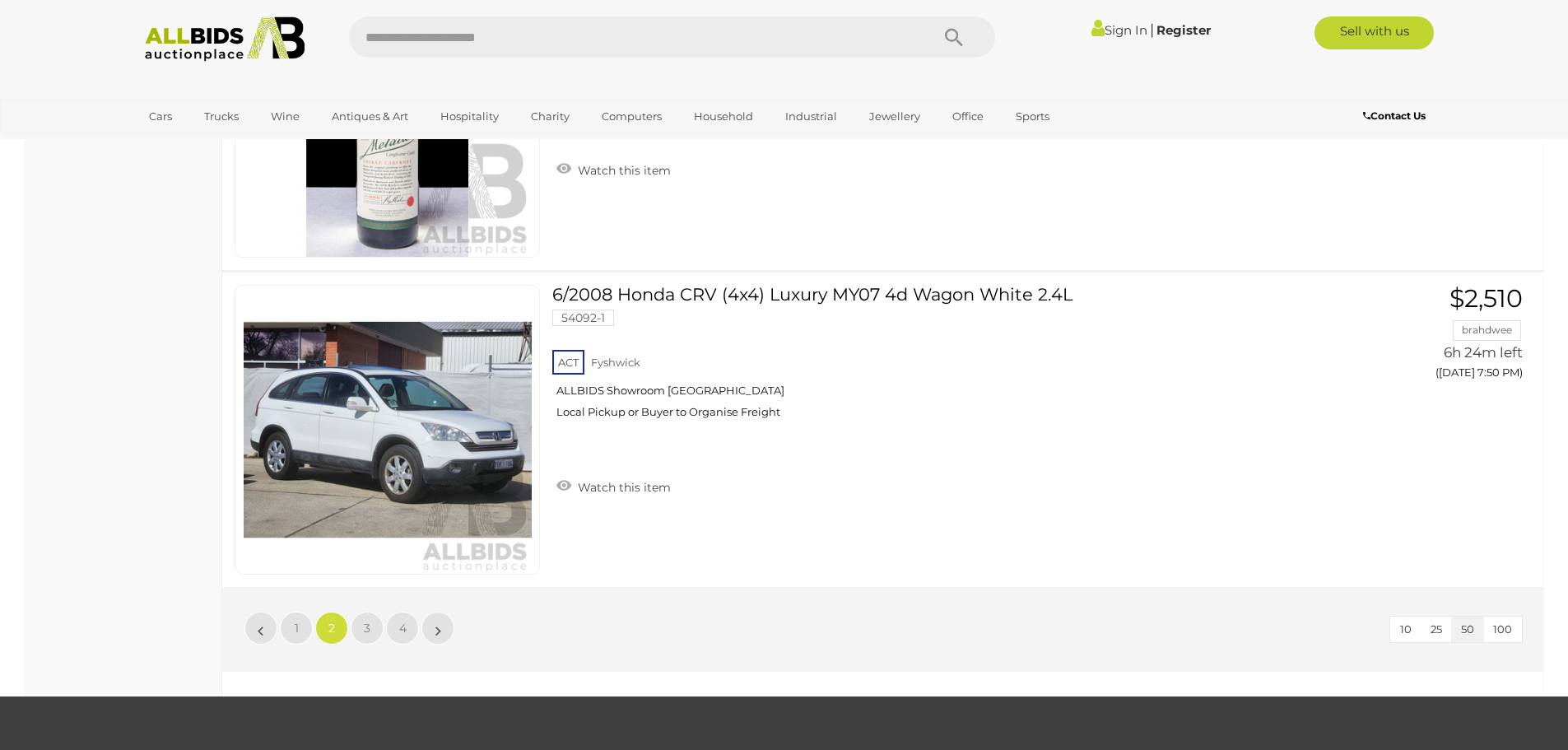
scroll to position [15487, 0]
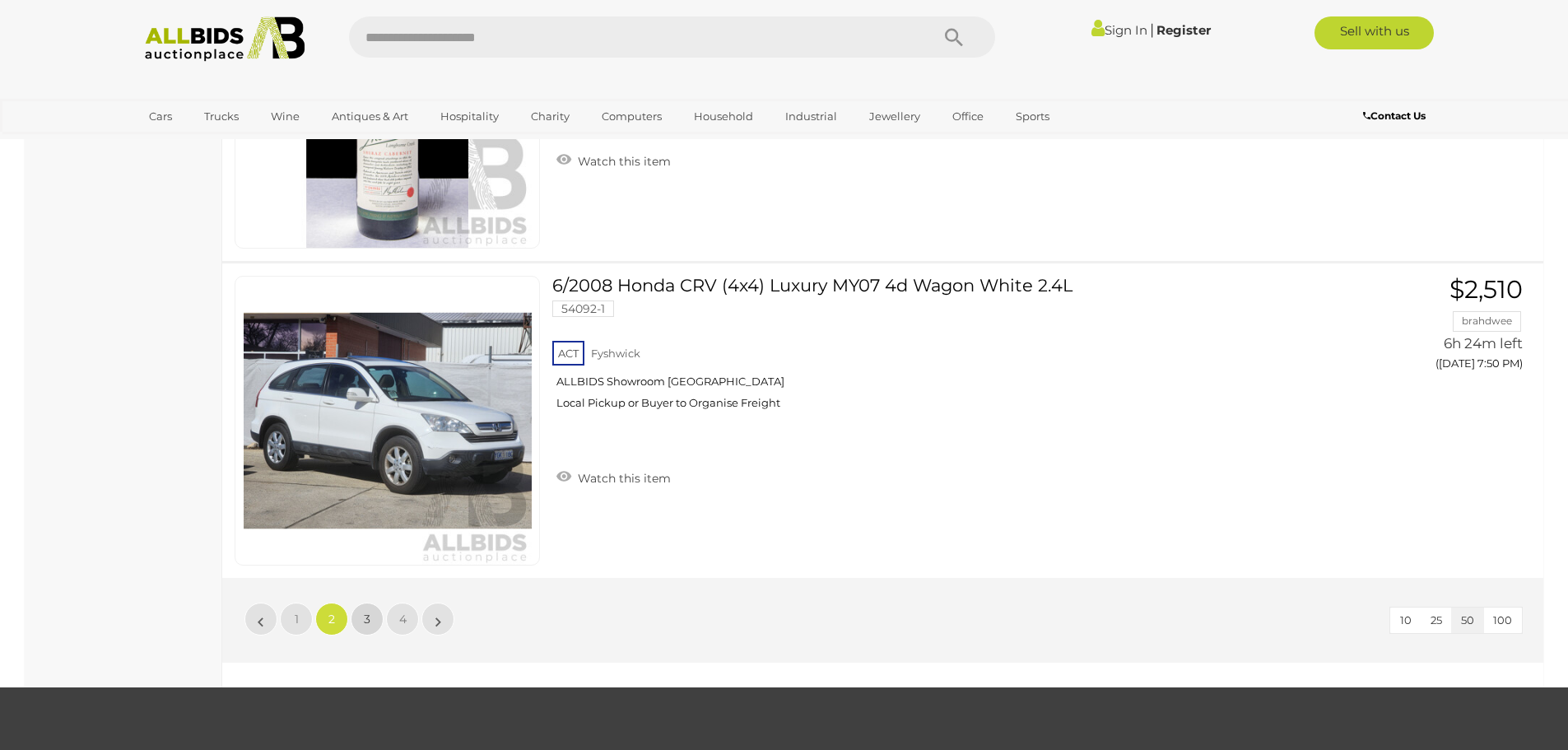
click at [376, 630] on link "3" at bounding box center [367, 619] width 33 height 33
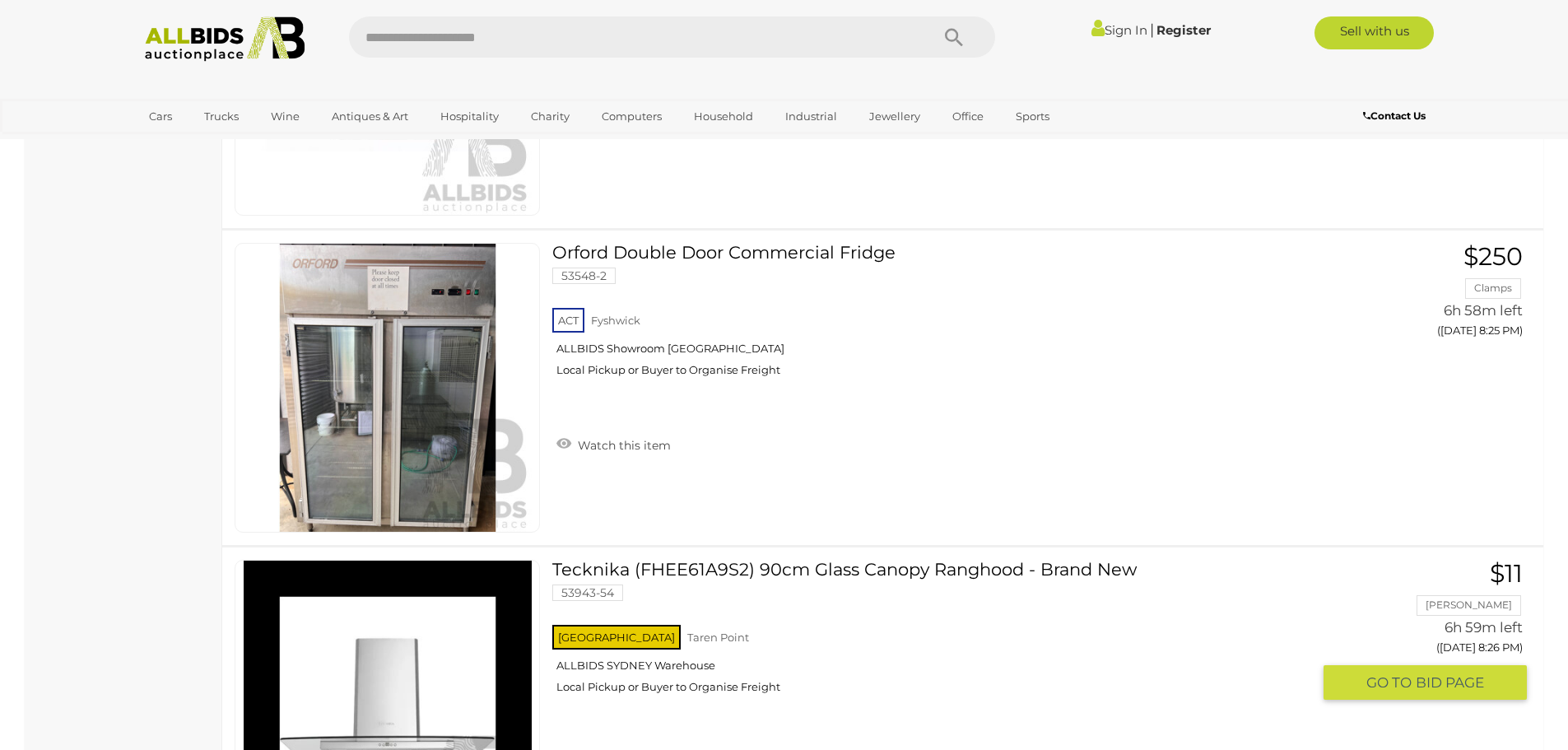
scroll to position [14871, 0]
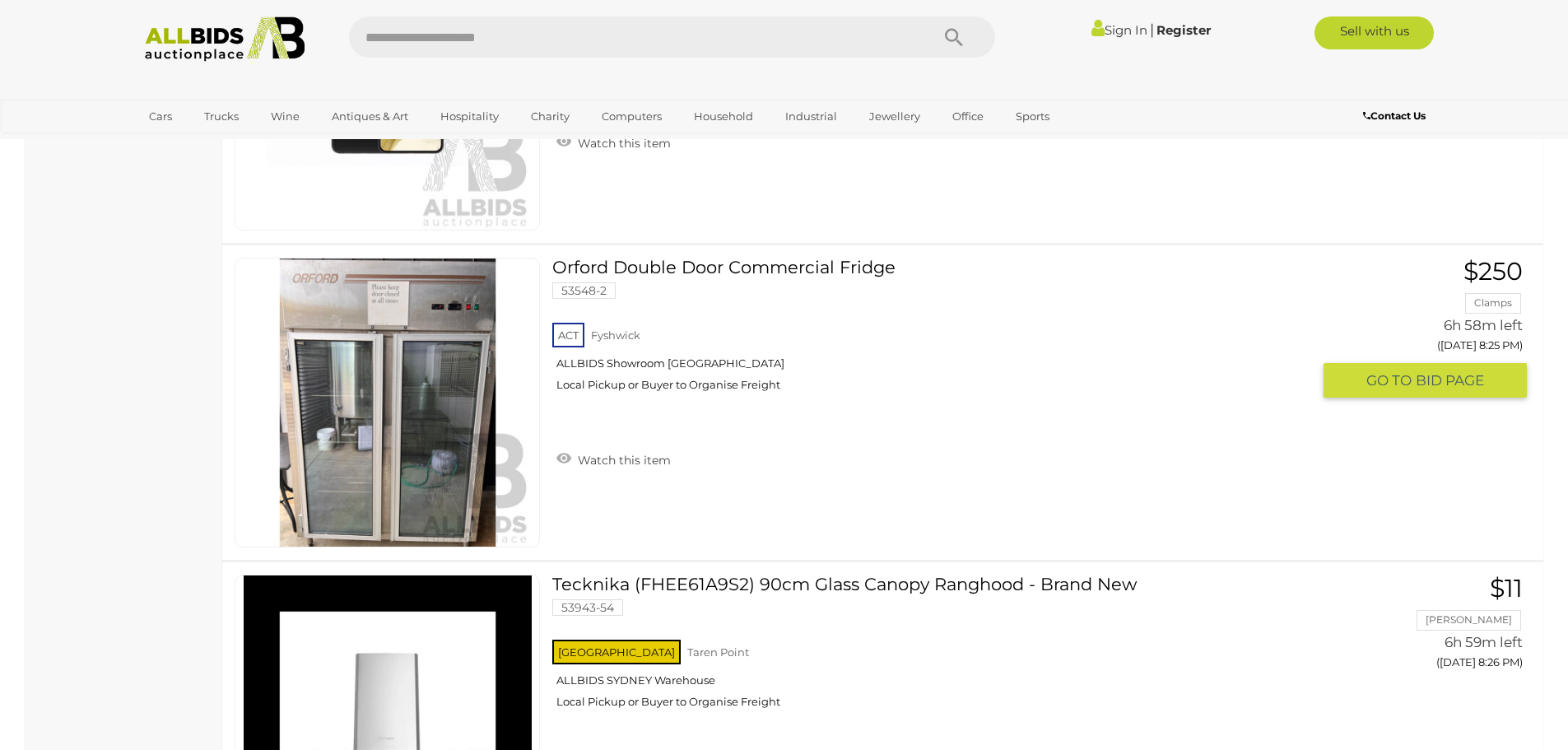
click at [811, 478] on div "Orford Double Door Commercial Fridge 53548-2 ACT Fyshwick ALLBIDS Showroom Fysh…" at bounding box center [938, 368] width 770 height 221
click at [1379, 385] on span "GO TO" at bounding box center [1391, 381] width 49 height 19
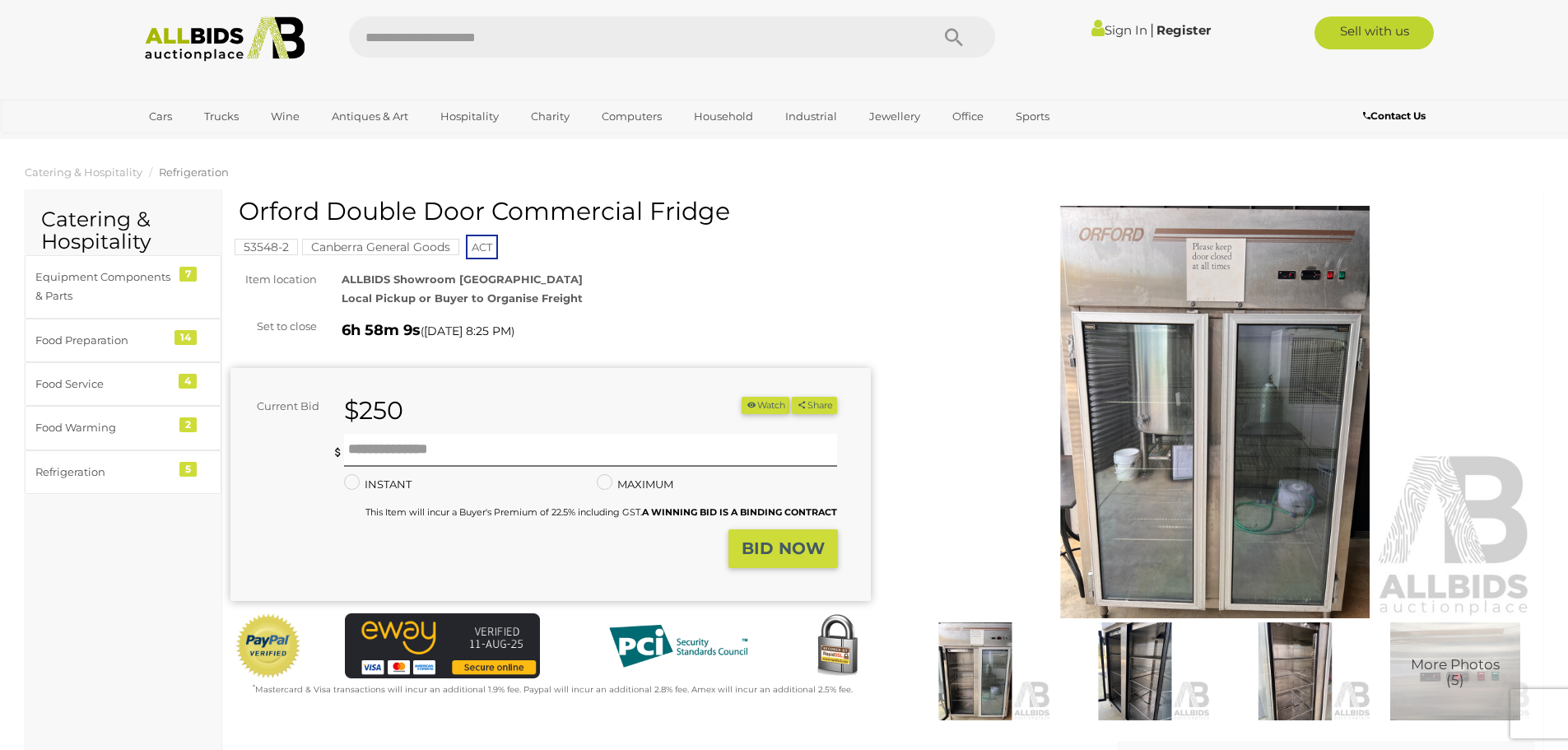
click at [1275, 391] on img at bounding box center [1216, 412] width 641 height 412
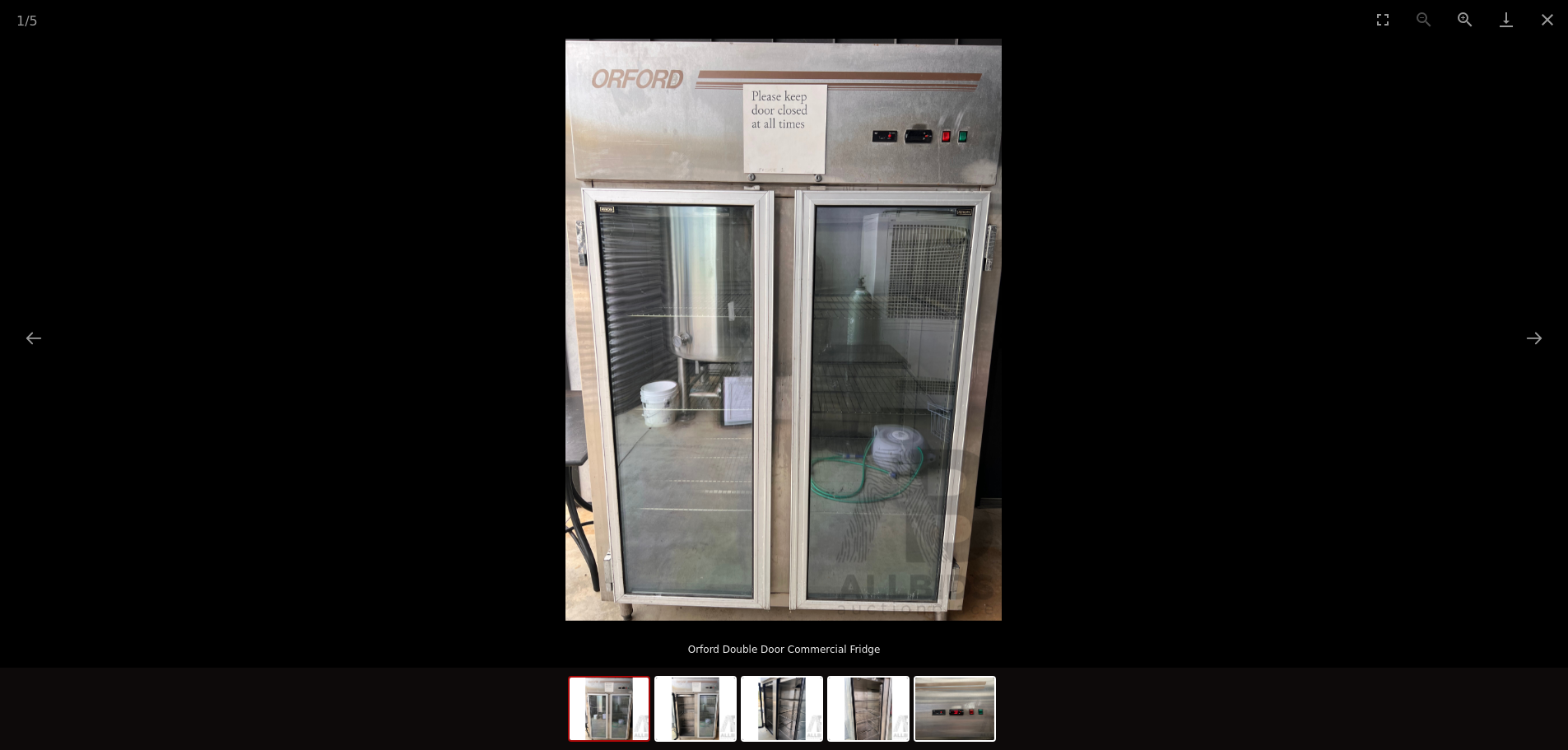
scroll to position [247, 0]
click at [1546, 21] on button "Close gallery" at bounding box center [1548, 19] width 42 height 39
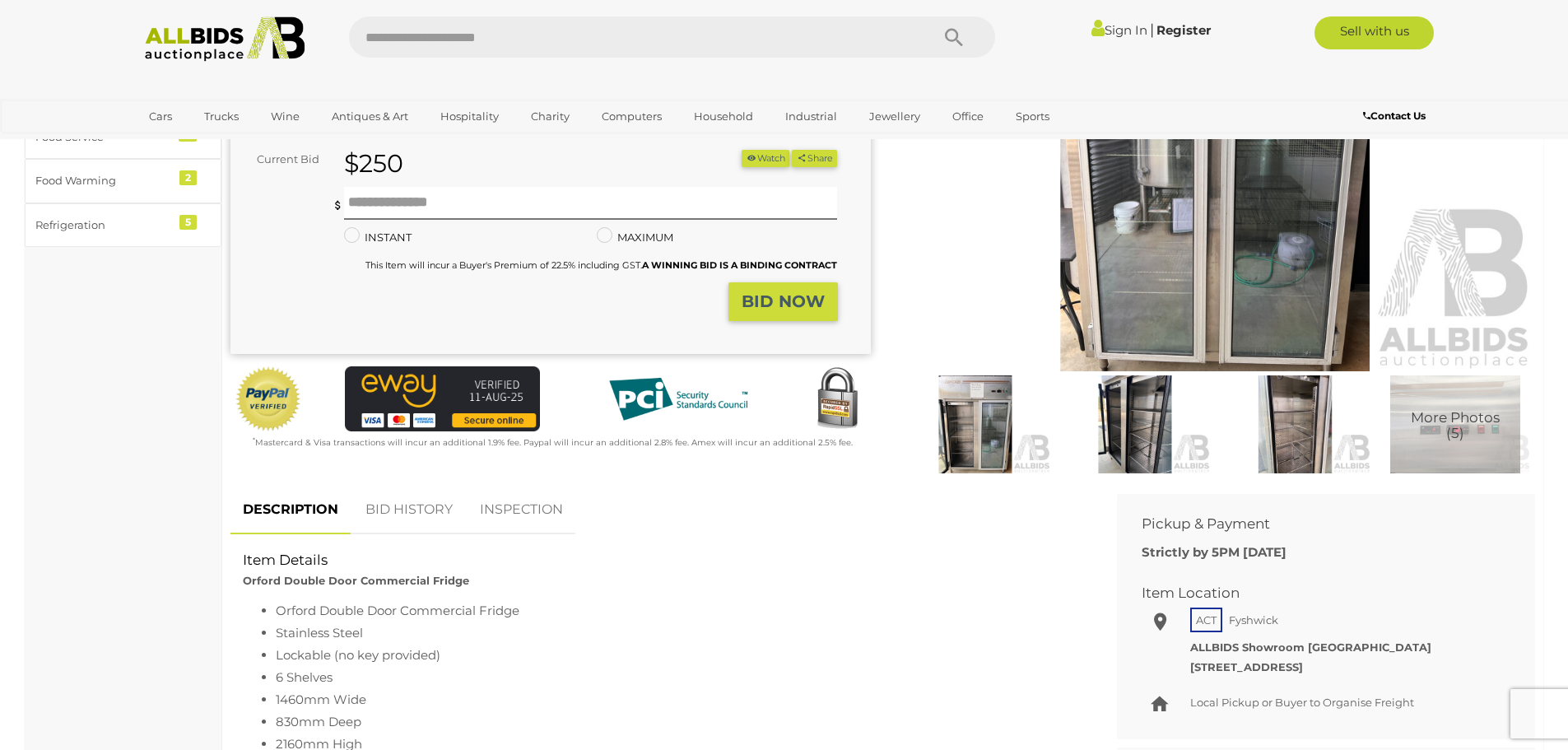
scroll to position [0, 0]
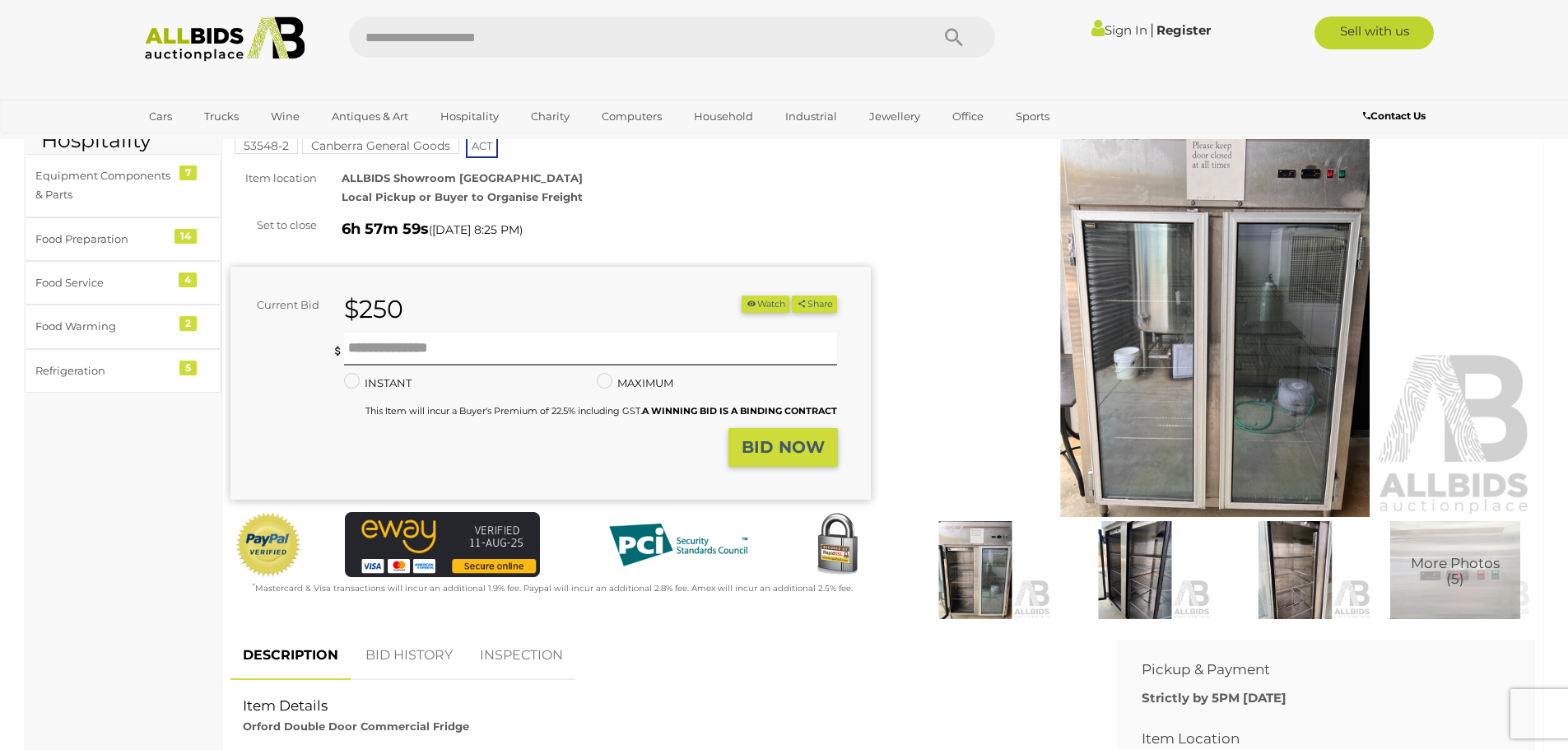
scroll to position [82, 0]
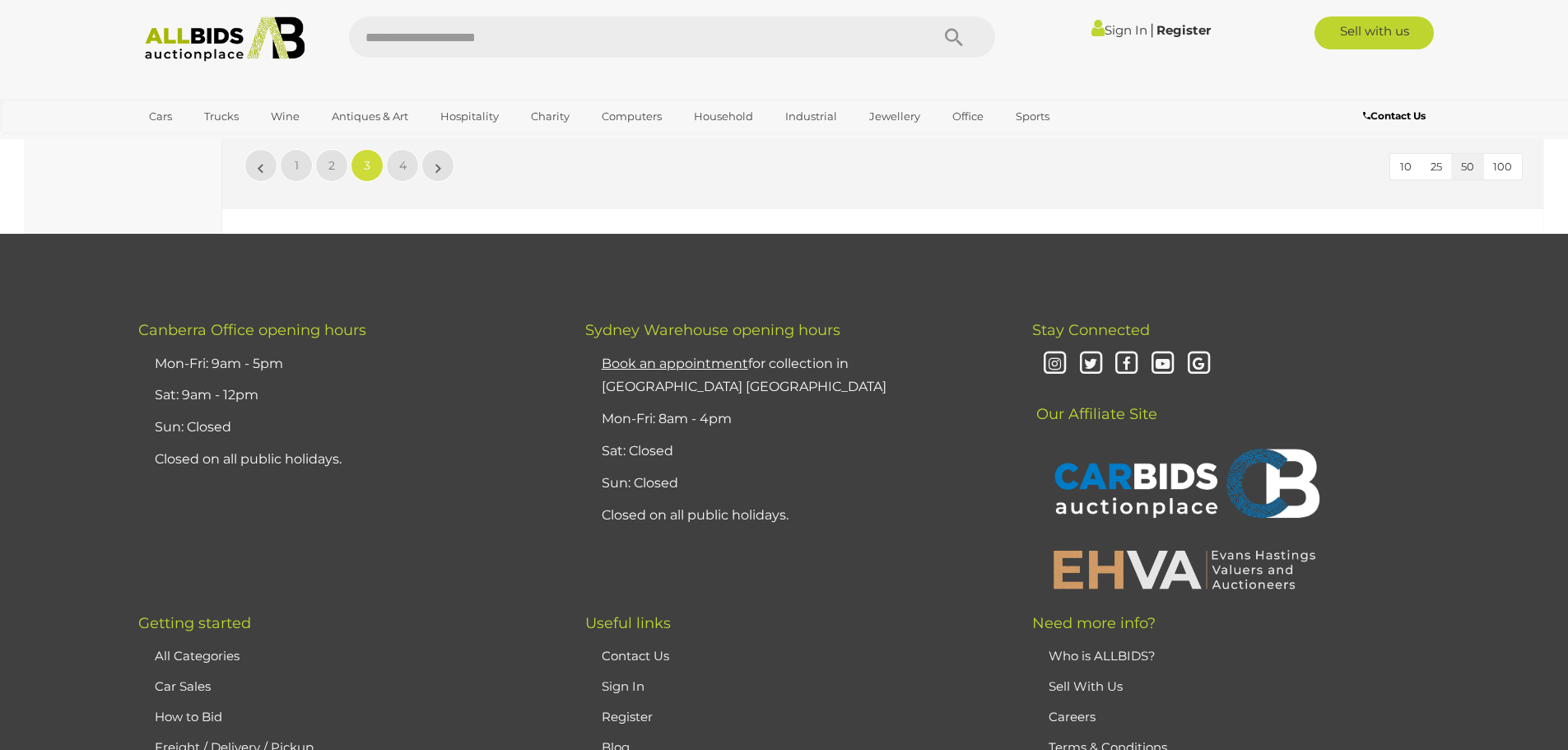
scroll to position [15942, 0]
click at [405, 161] on span "4" at bounding box center [403, 164] width 8 height 15
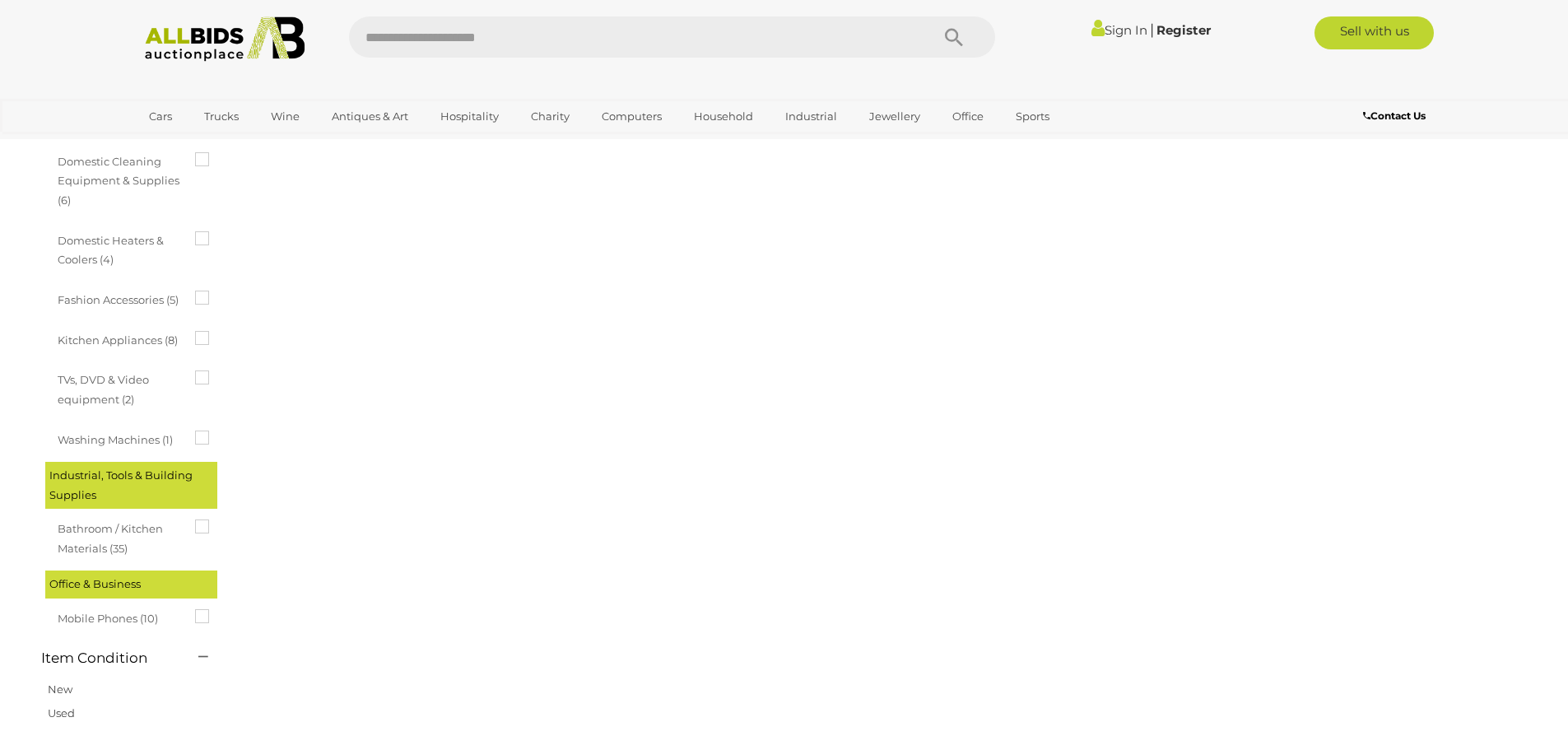
scroll to position [57, 0]
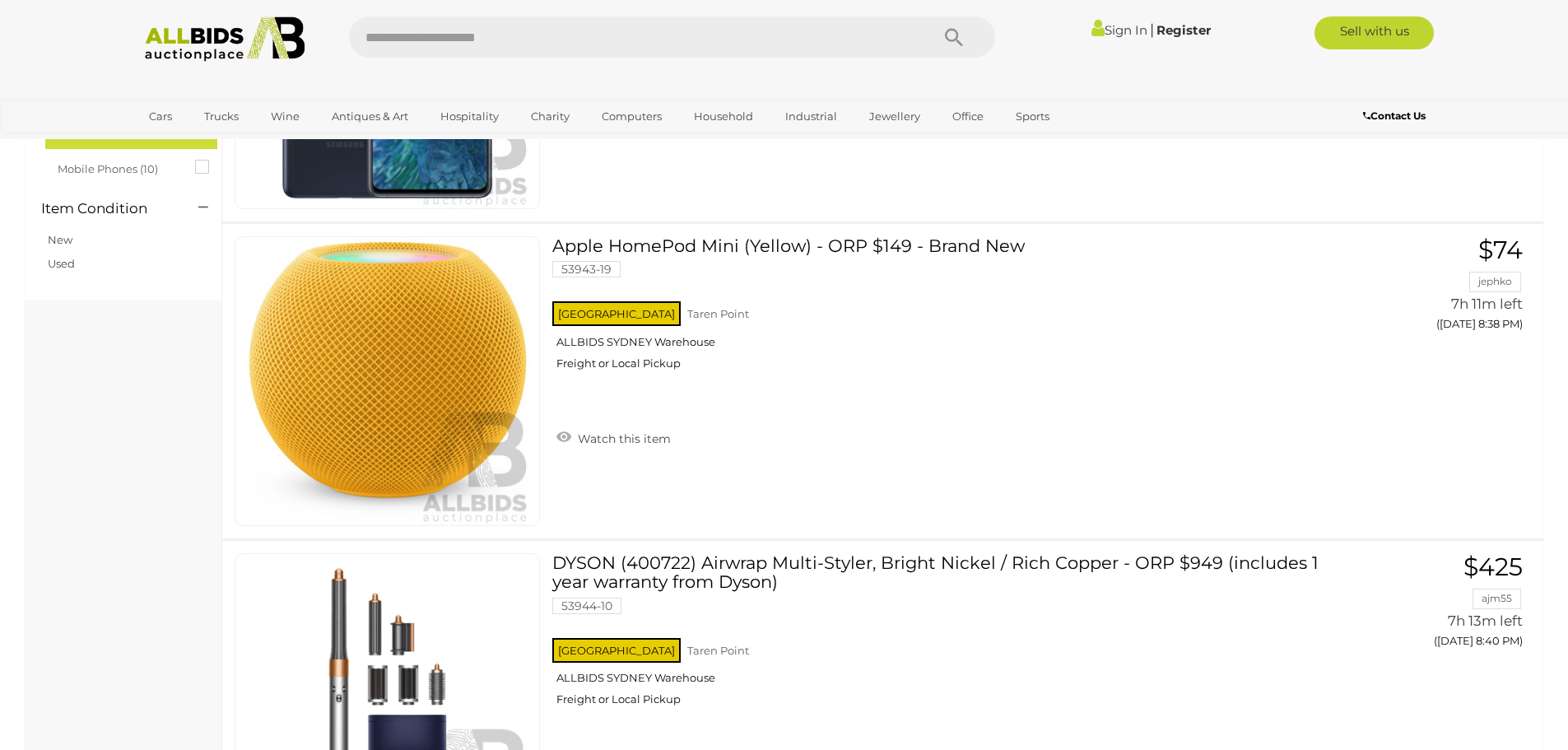
scroll to position [2361, 0]
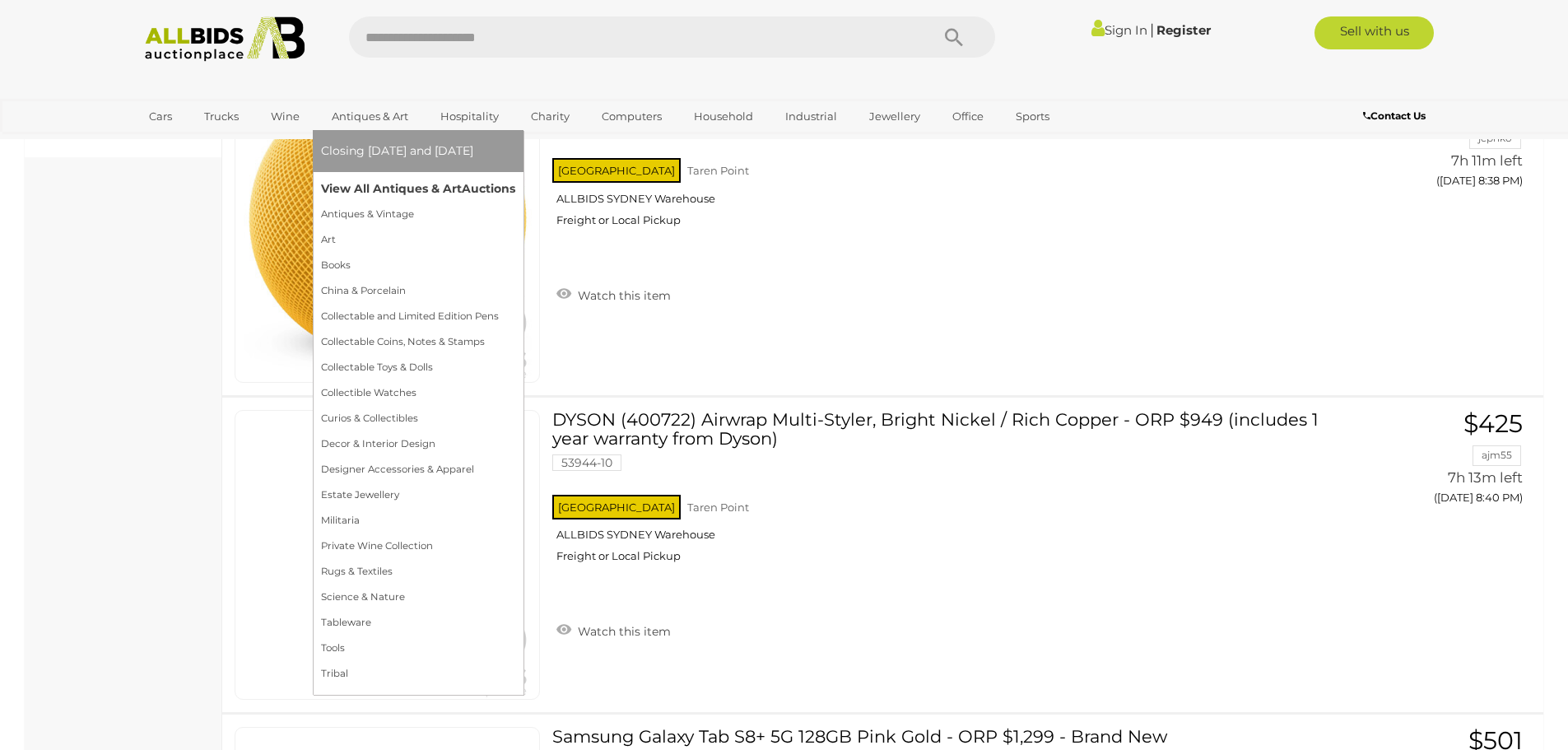
click at [352, 190] on link "View All Antiques & Art Auctions" at bounding box center [418, 189] width 195 height 25
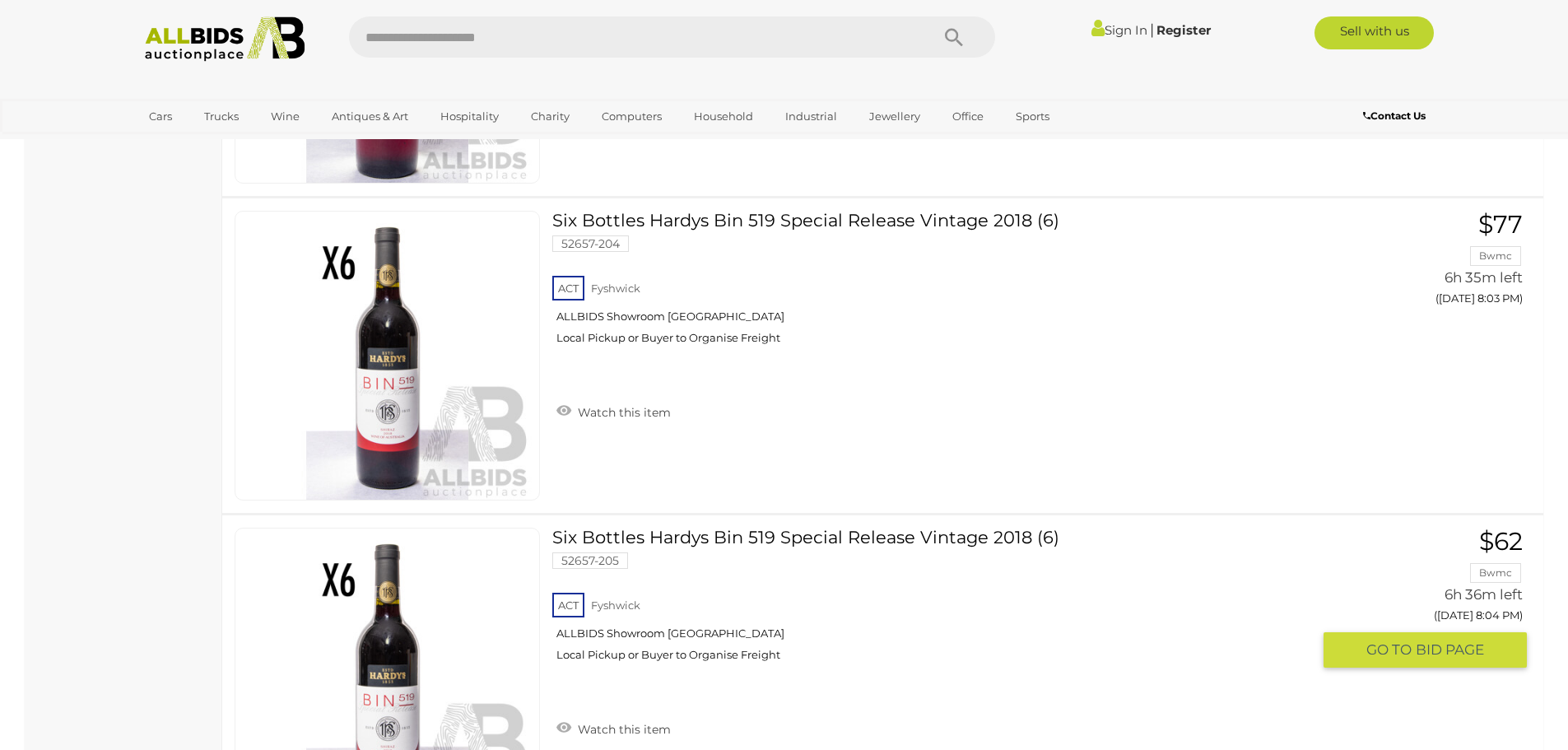
scroll to position [15885, 0]
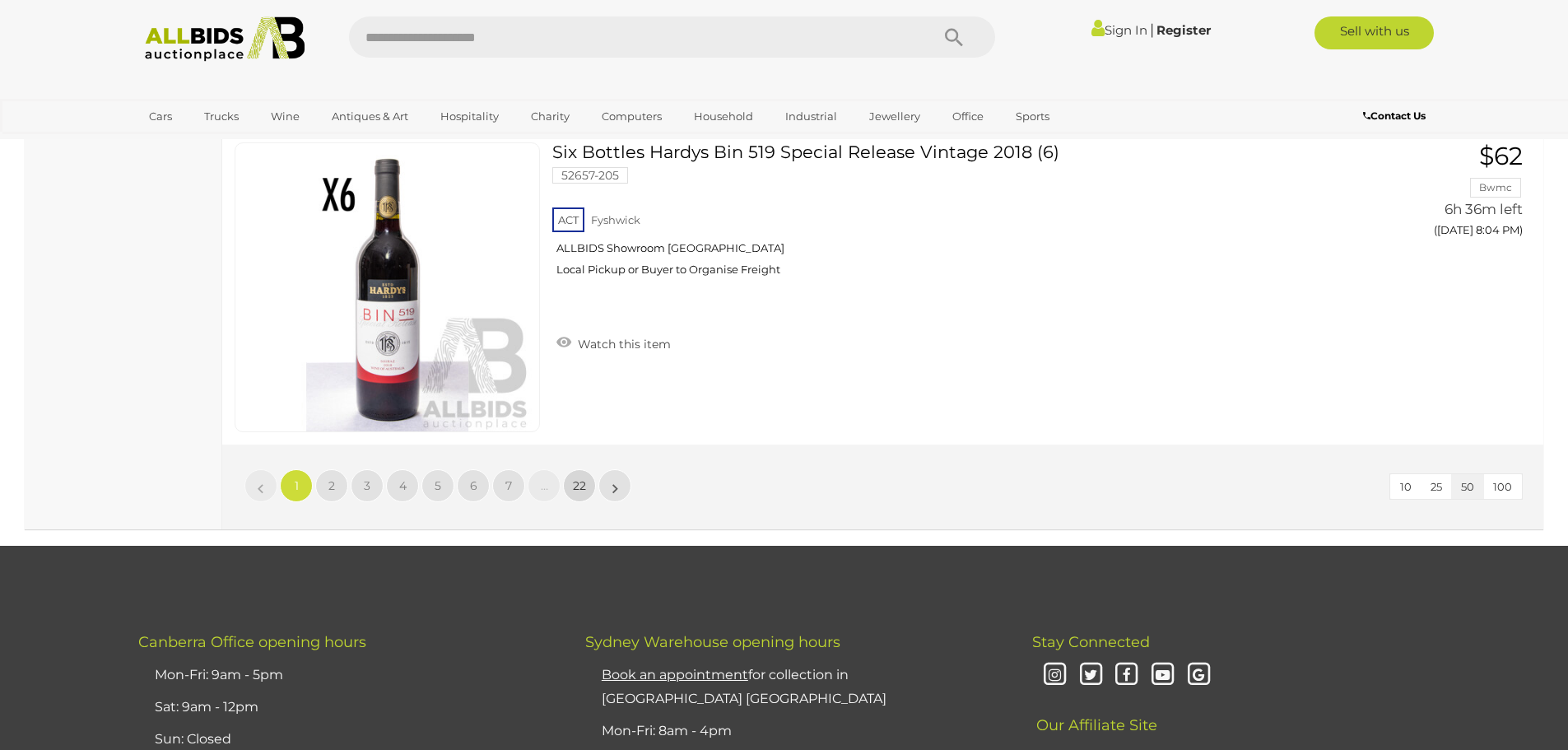
click at [575, 493] on span "22" at bounding box center [580, 485] width 14 height 15
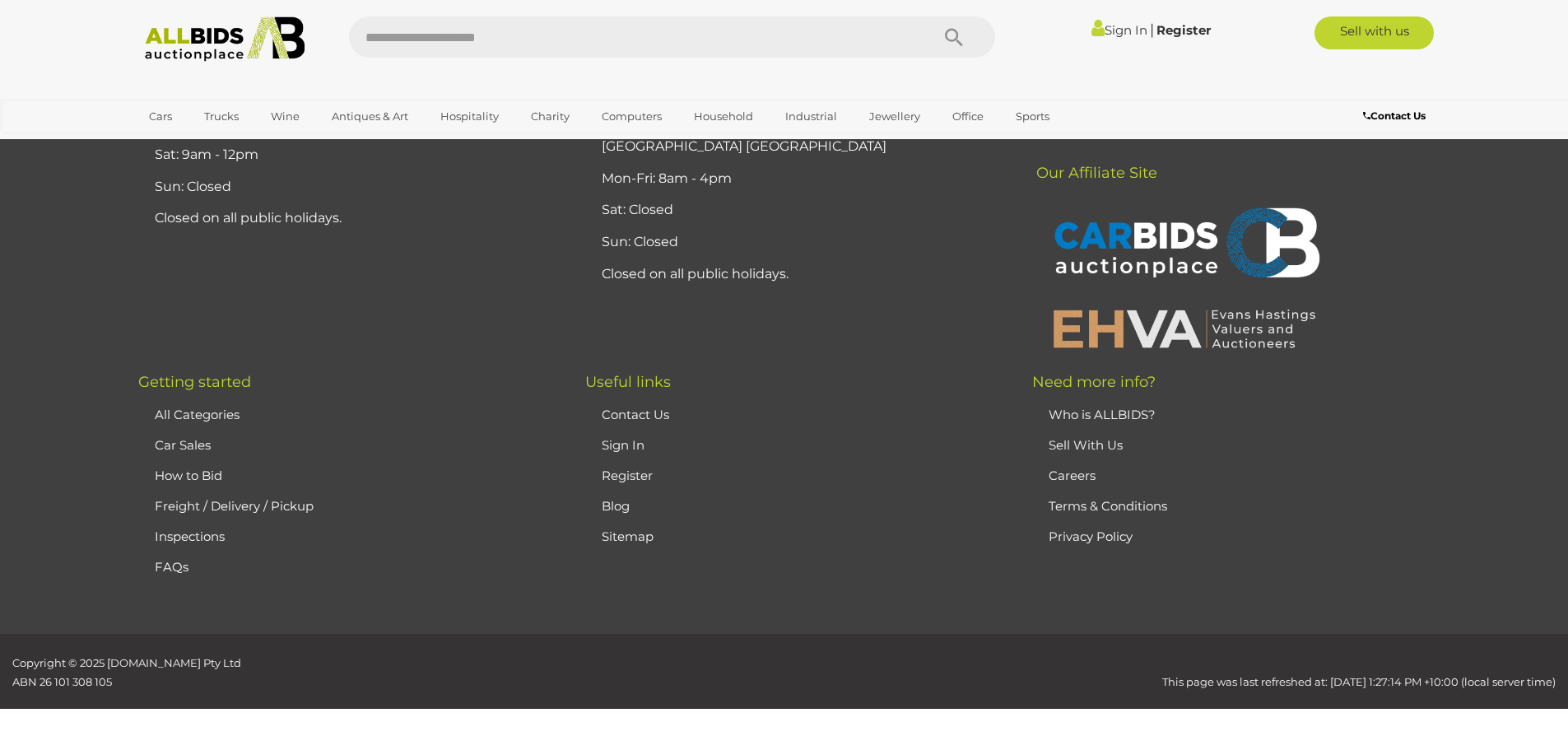
scroll to position [321, 0]
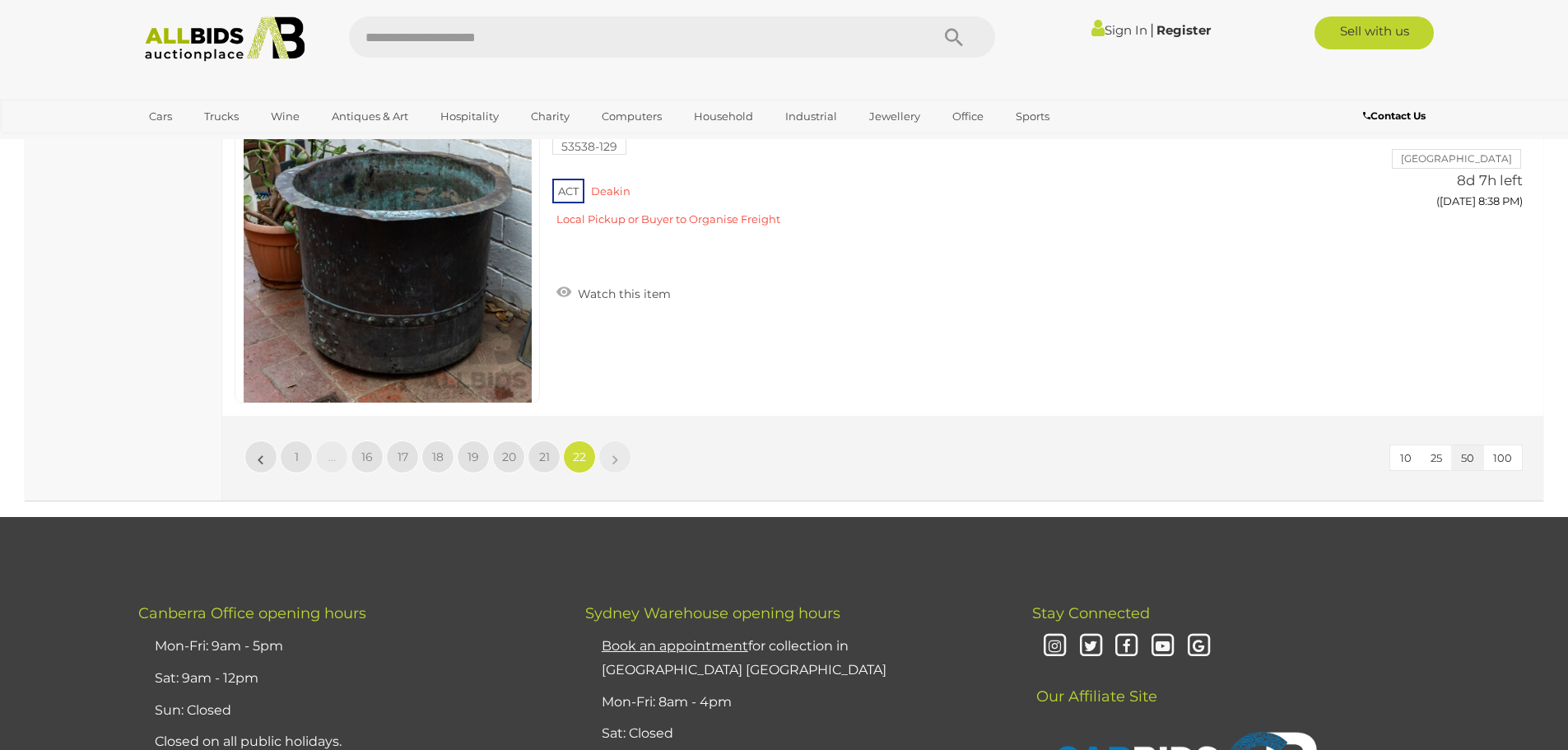
scroll to position [7482, 0]
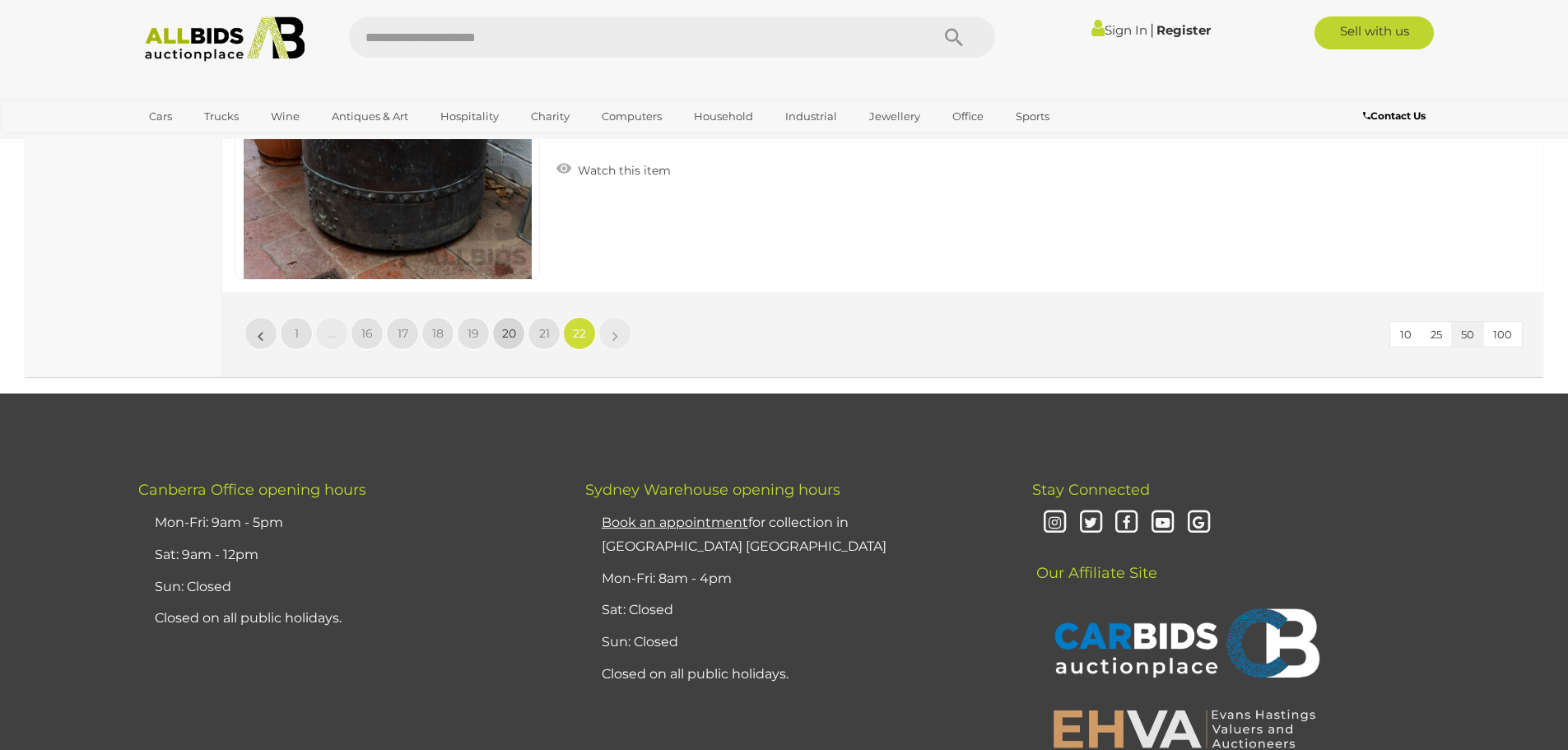
click at [513, 341] on link "20" at bounding box center [509, 333] width 33 height 33
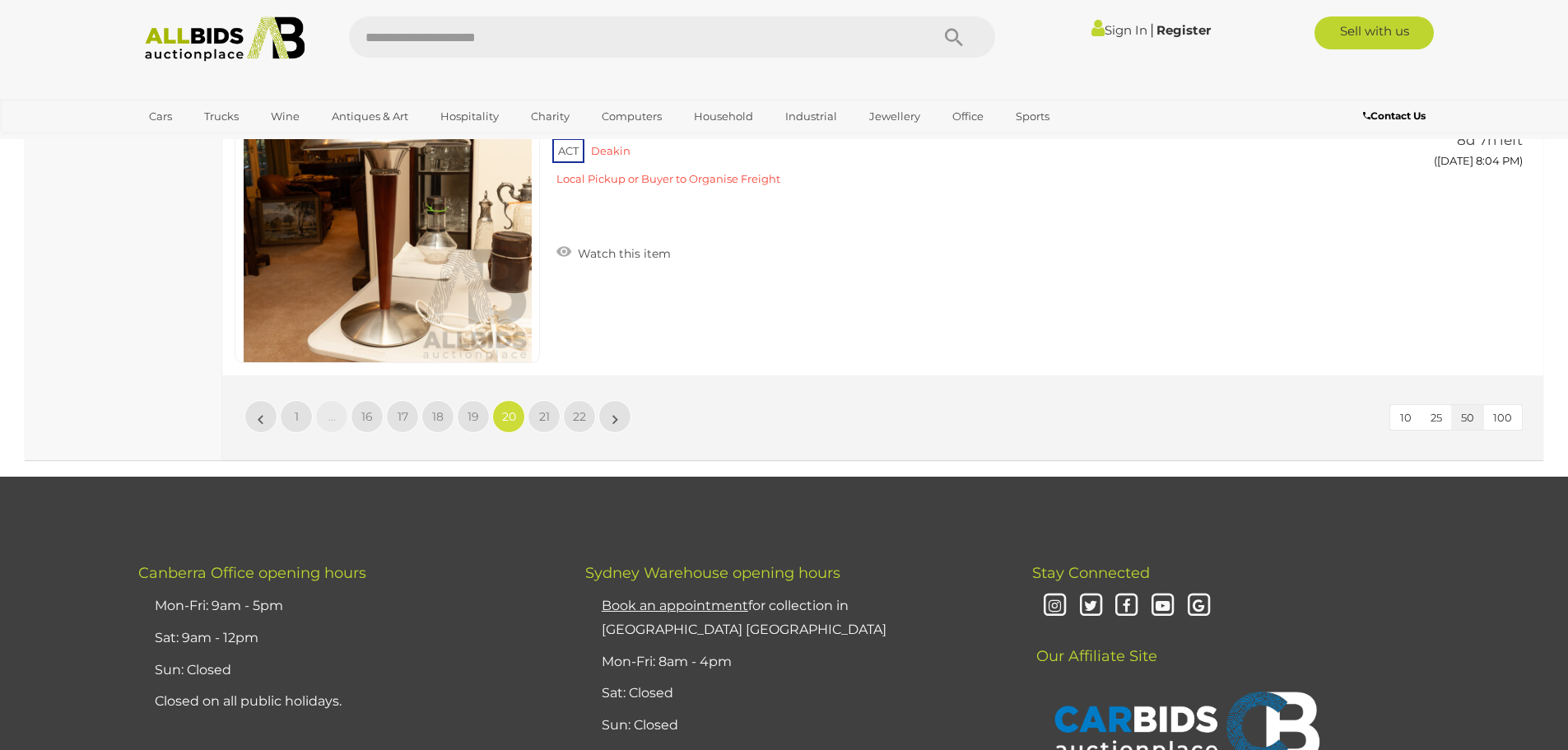
scroll to position [16041, 0]
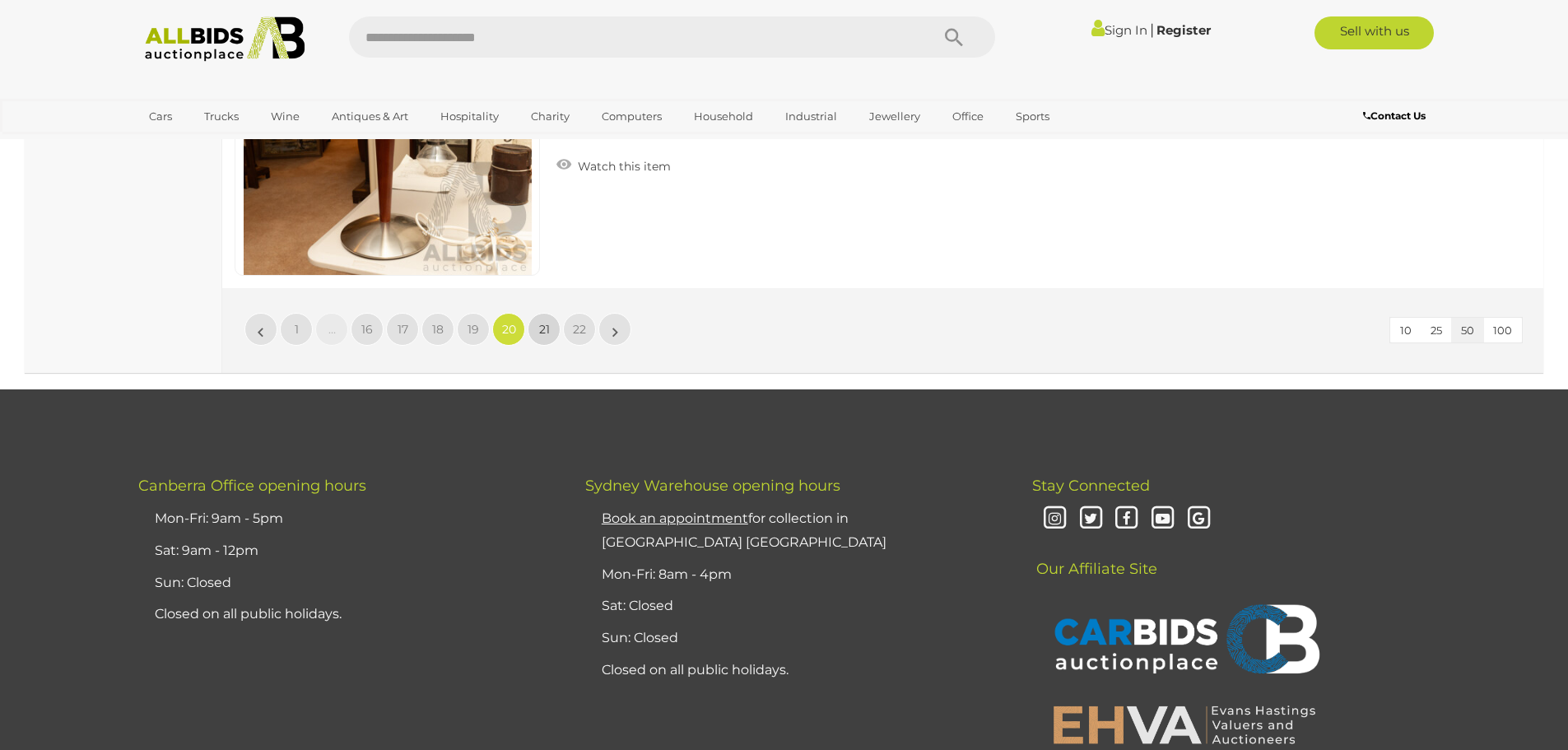
click at [543, 328] on span "21" at bounding box center [544, 329] width 11 height 15
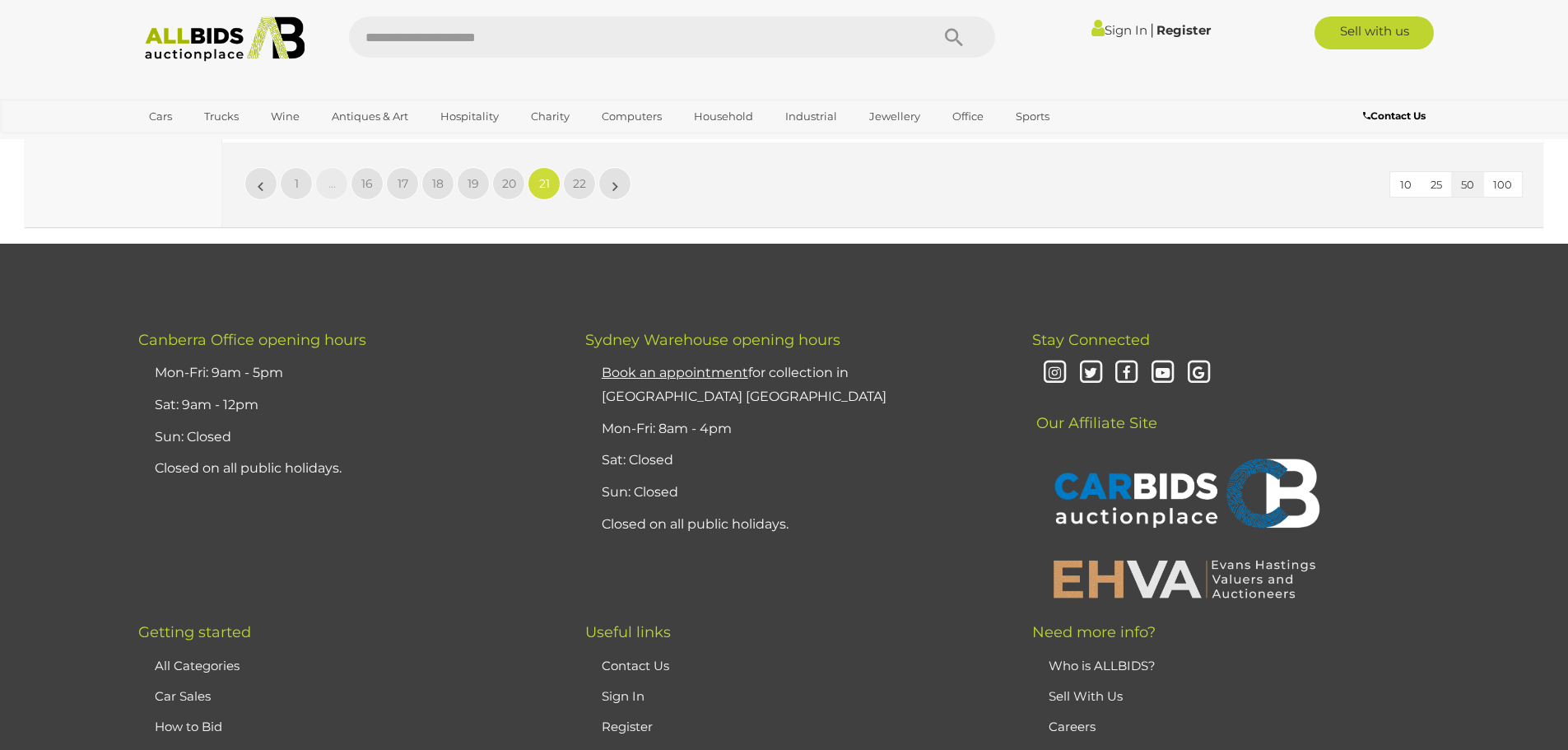
scroll to position [16288, 0]
